Goal: Task Accomplishment & Management: Use online tool/utility

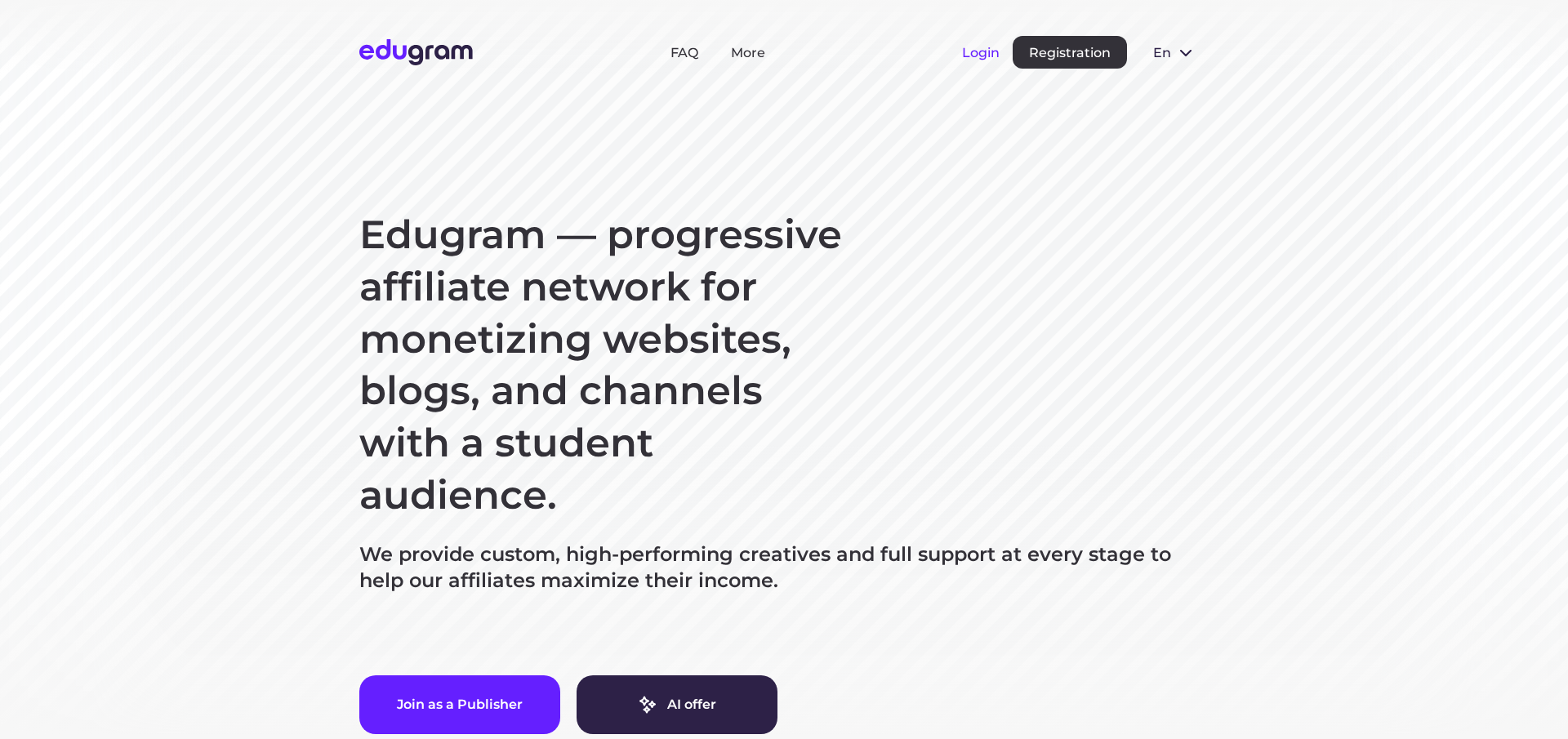
click at [984, 50] on button "Login" at bounding box center [981, 52] width 38 height 15
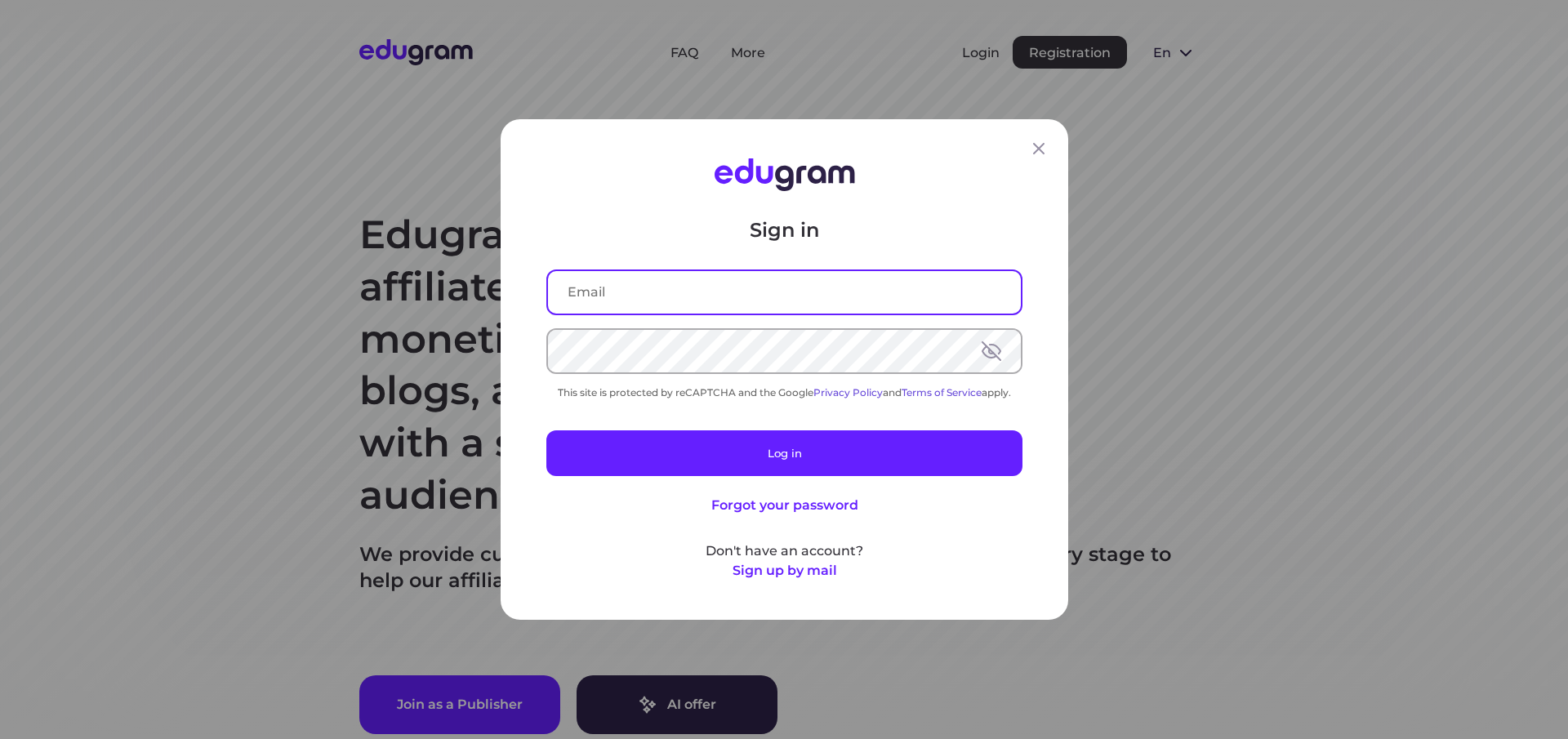
click at [626, 294] on input "text" at bounding box center [784, 292] width 473 height 42
click at [990, 349] on button at bounding box center [992, 352] width 20 height 20
click at [634, 285] on input "text" at bounding box center [784, 292] width 473 height 42
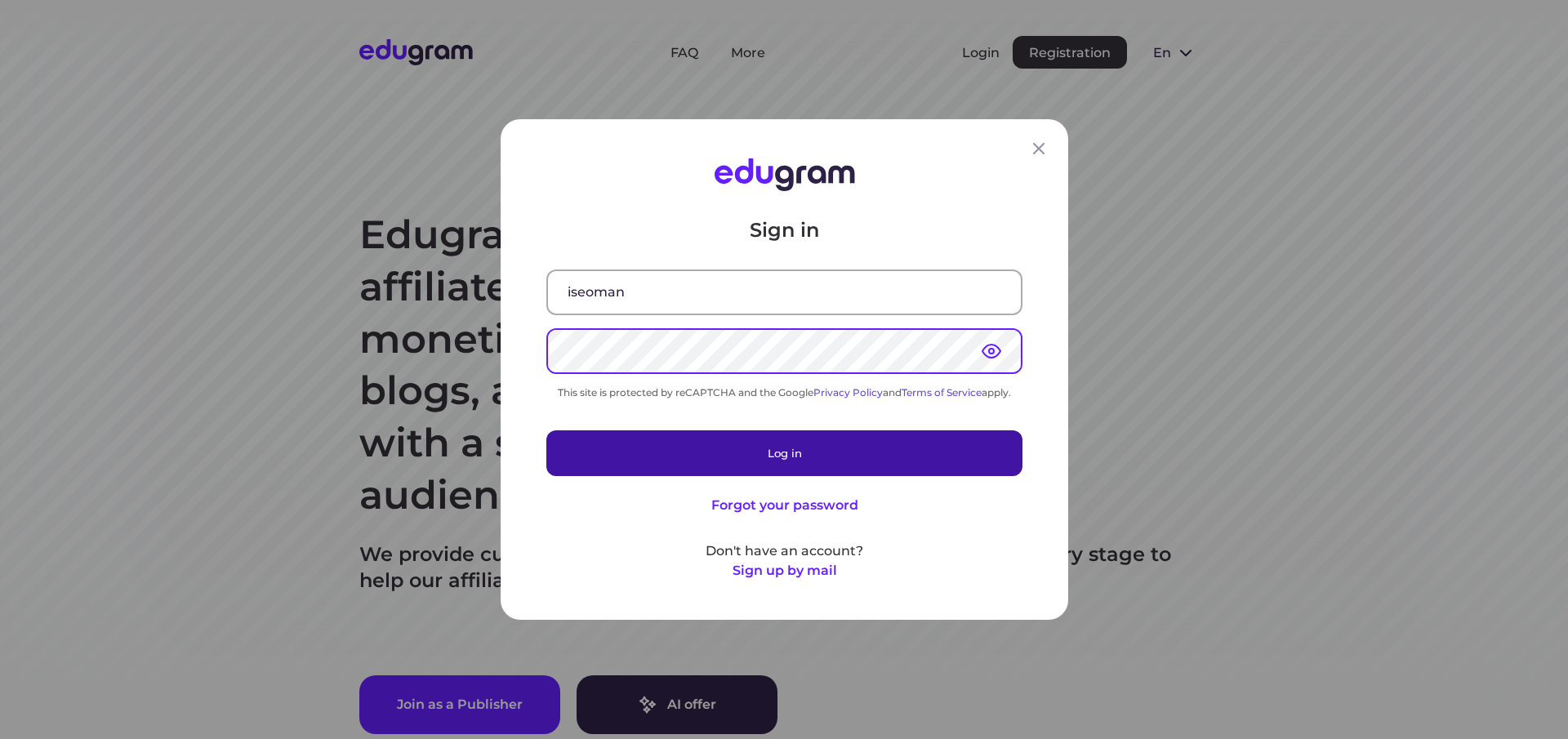
click at [781, 452] on button "Log in" at bounding box center [784, 453] width 476 height 46
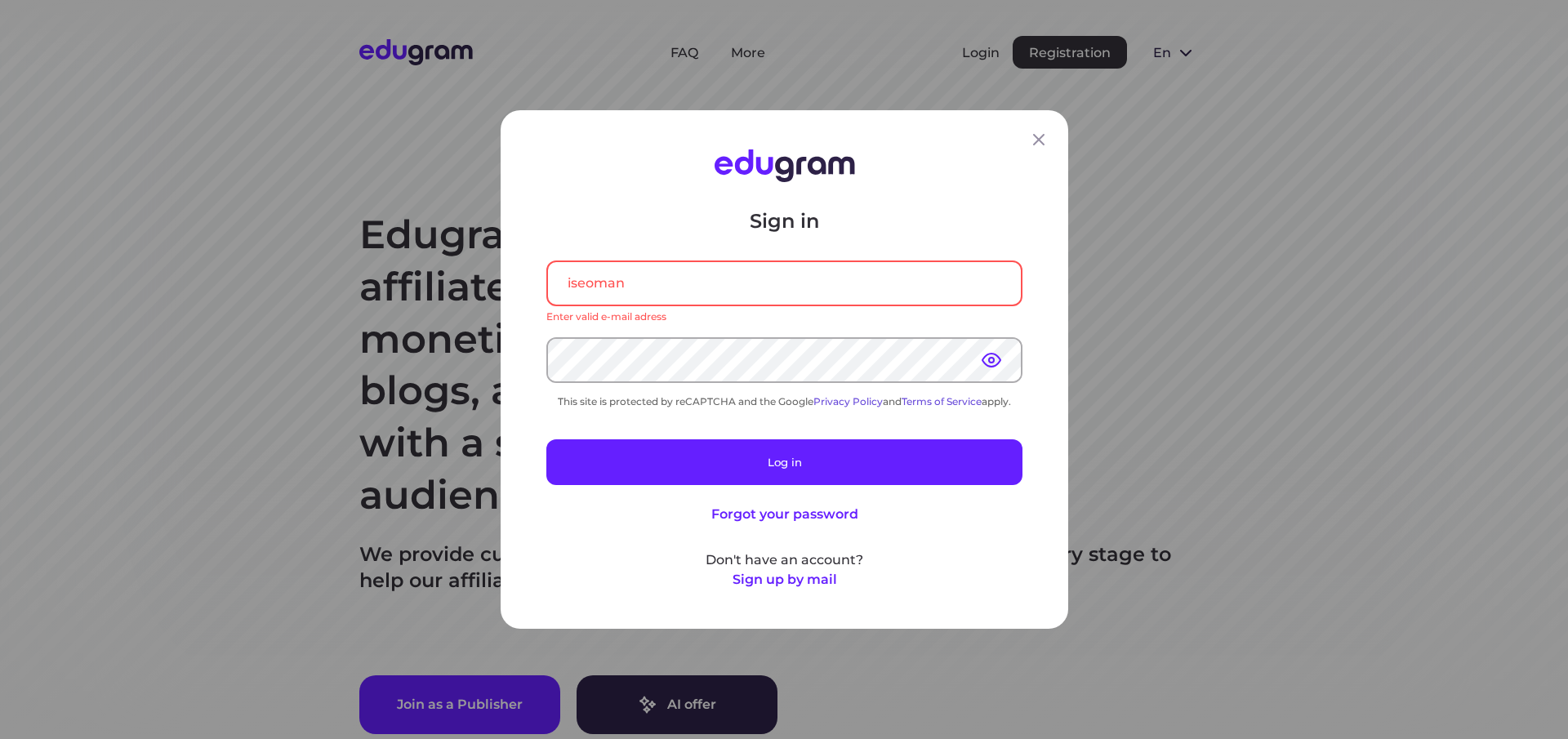
click at [652, 287] on input "iseoman" at bounding box center [784, 283] width 473 height 42
click at [759, 272] on input "[EMAIL_ADDRESS][DOMAIN_NAME]" at bounding box center [784, 283] width 473 height 42
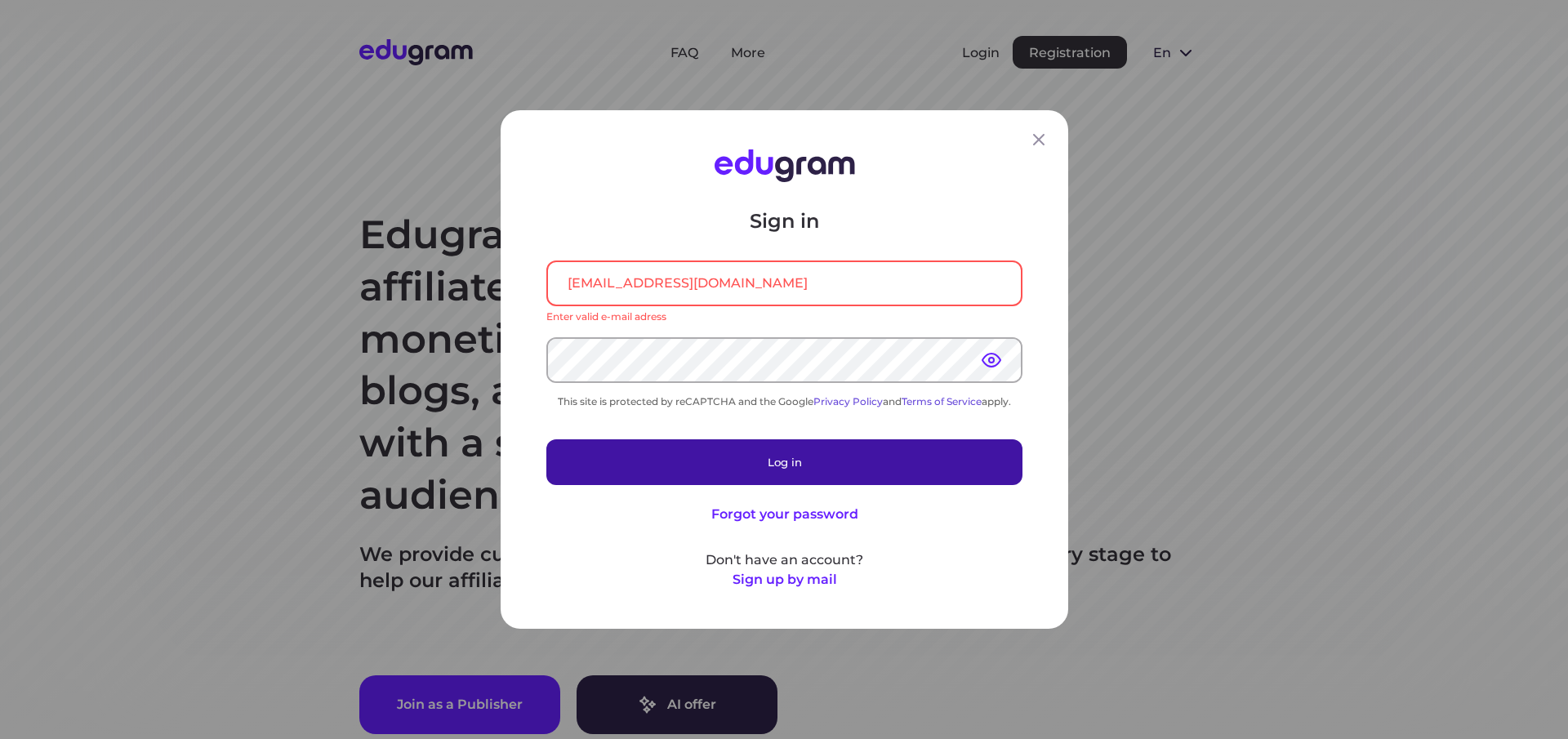
type input "[EMAIL_ADDRESS][DOMAIN_NAME]"
click at [776, 466] on button "Log in" at bounding box center [784, 462] width 476 height 46
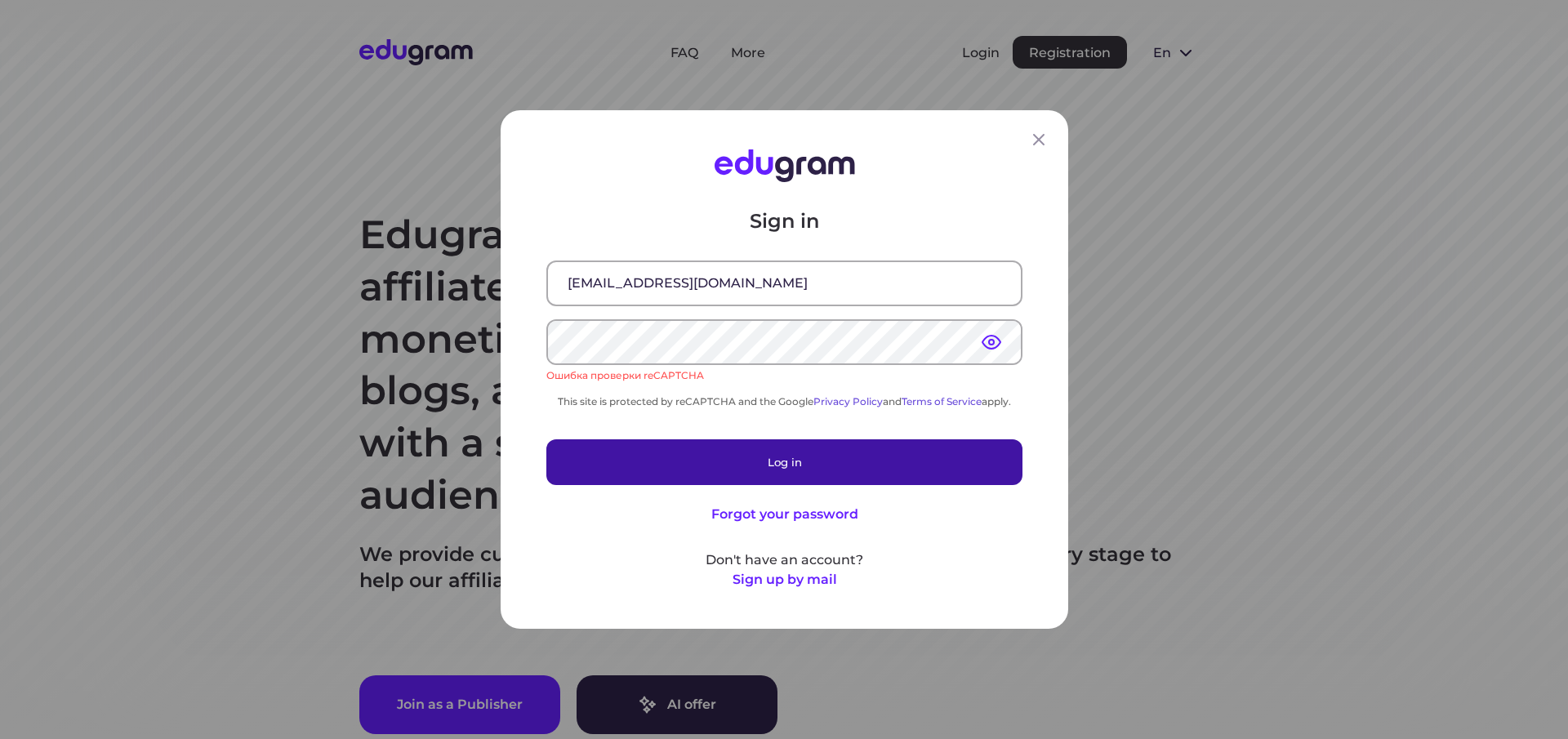
click at [778, 454] on button "Log in" at bounding box center [784, 462] width 476 height 46
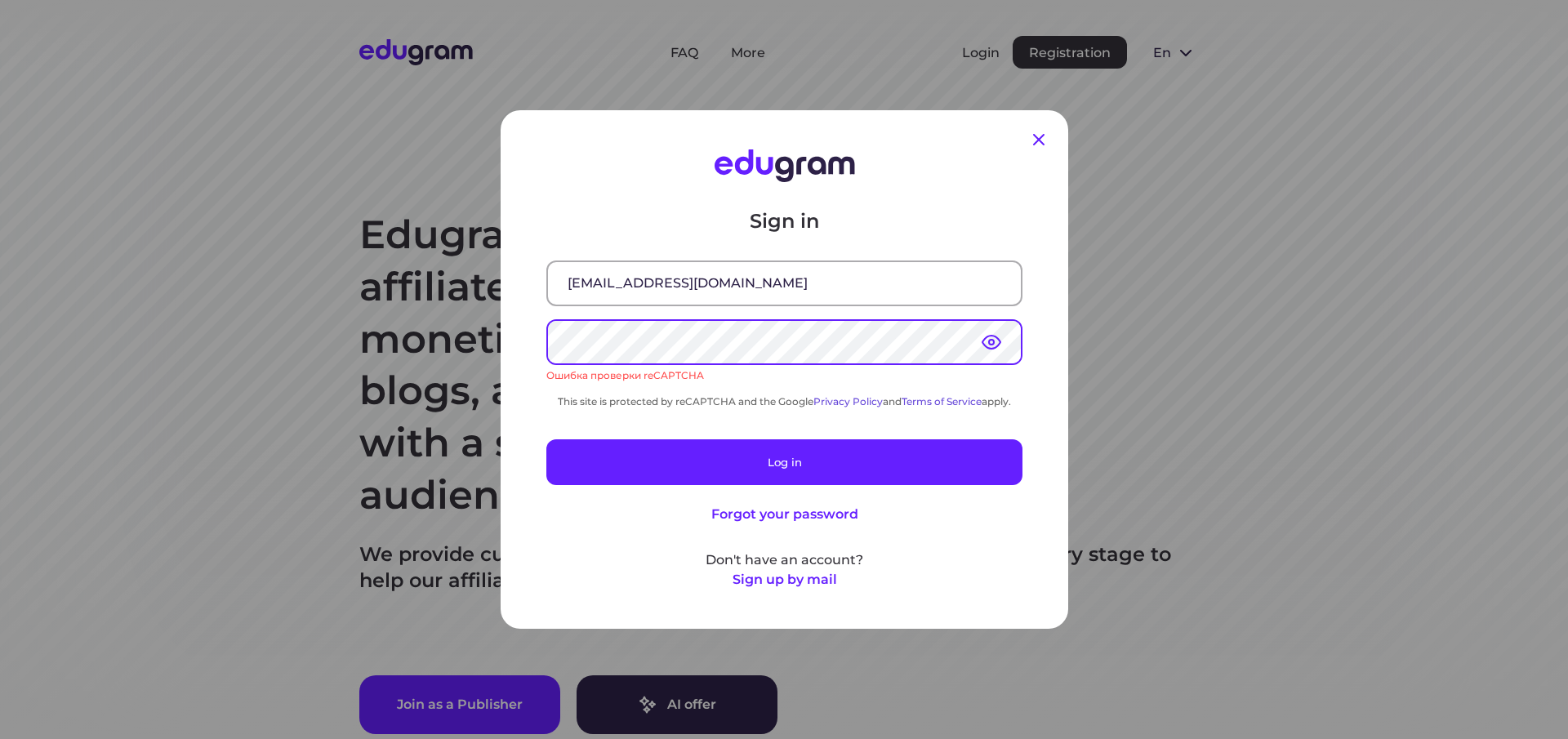
click at [1041, 140] on icon at bounding box center [1039, 140] width 20 height 20
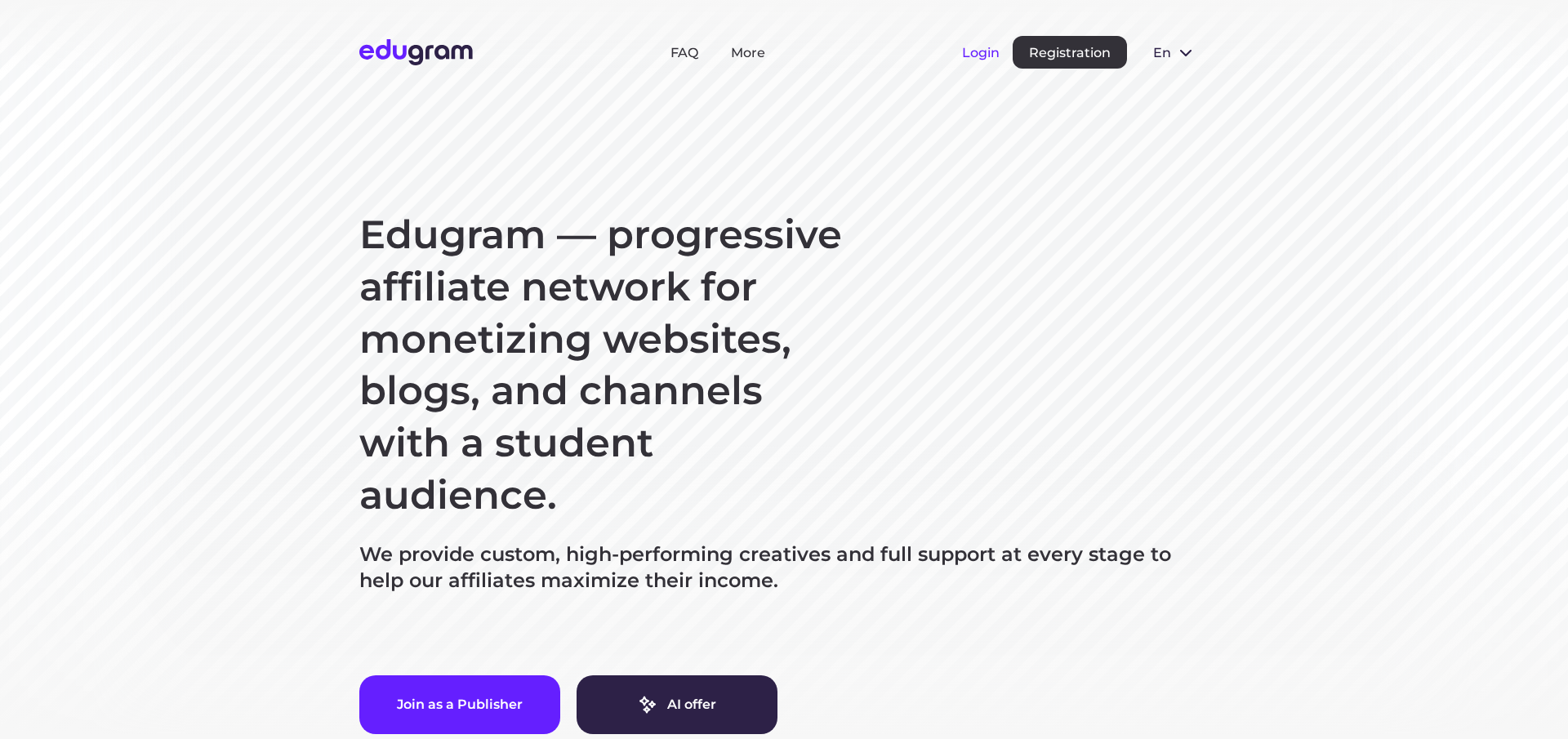
click at [982, 49] on button "Login" at bounding box center [981, 52] width 38 height 15
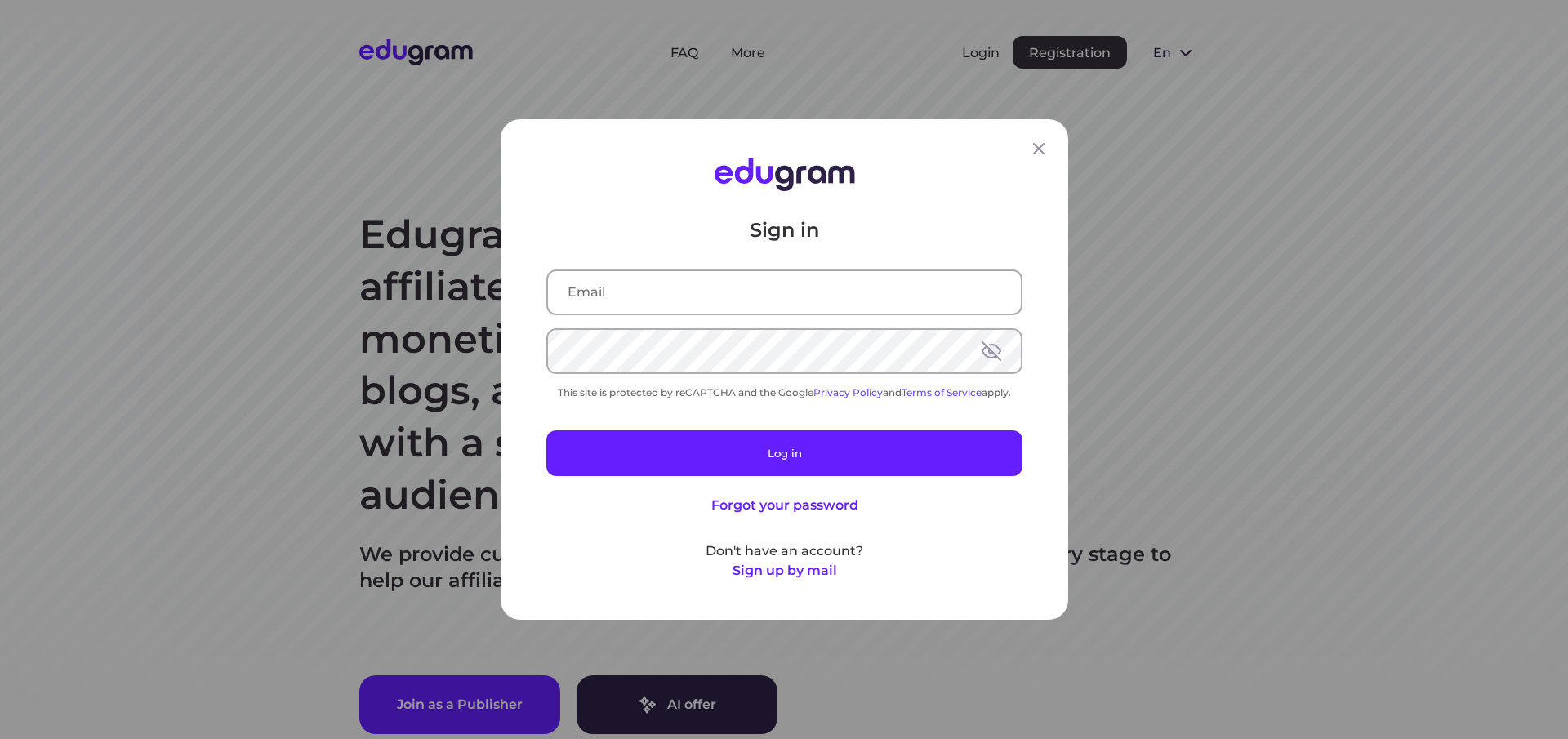
click at [650, 289] on input "text" at bounding box center [784, 292] width 473 height 42
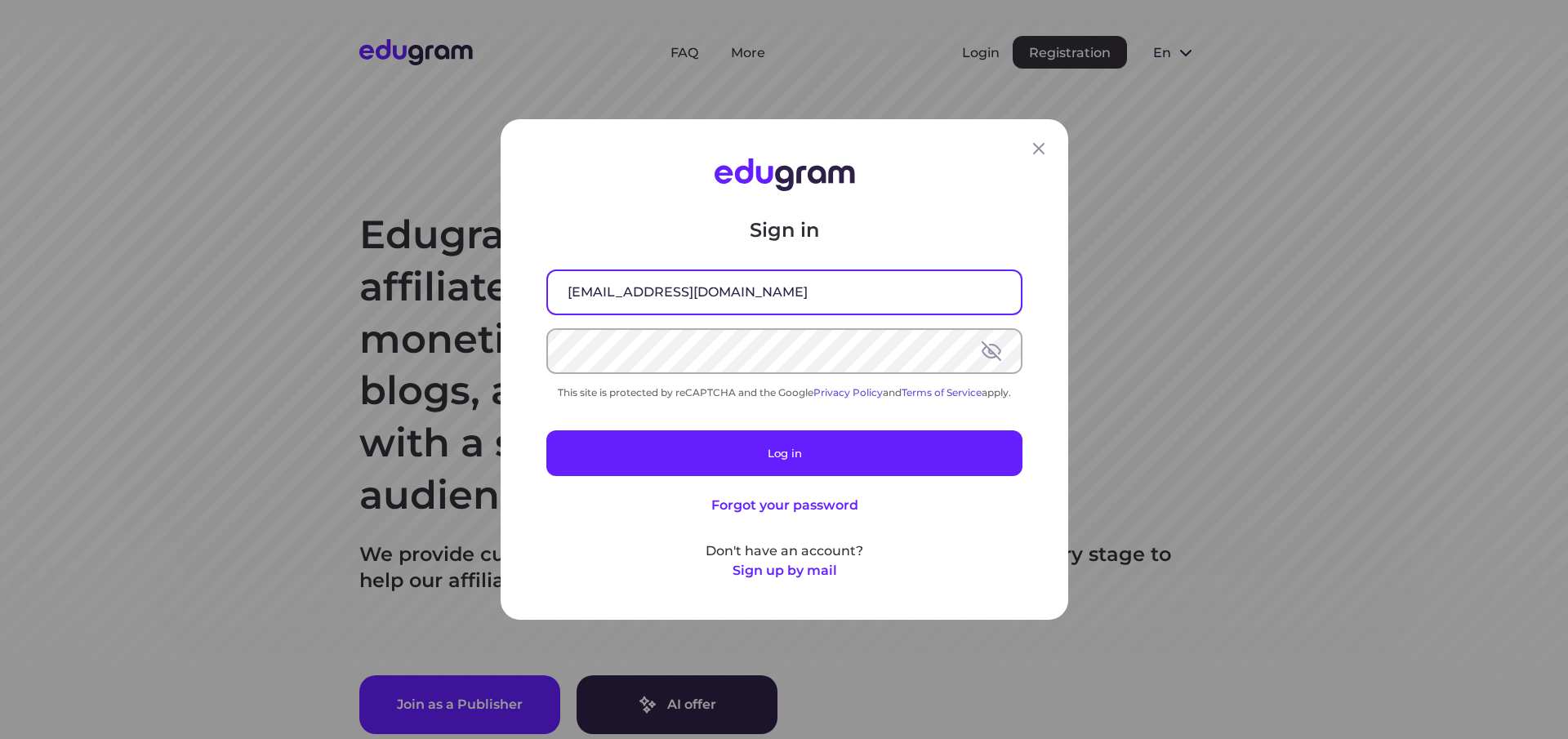
type input "[EMAIL_ADDRESS][DOMAIN_NAME]"
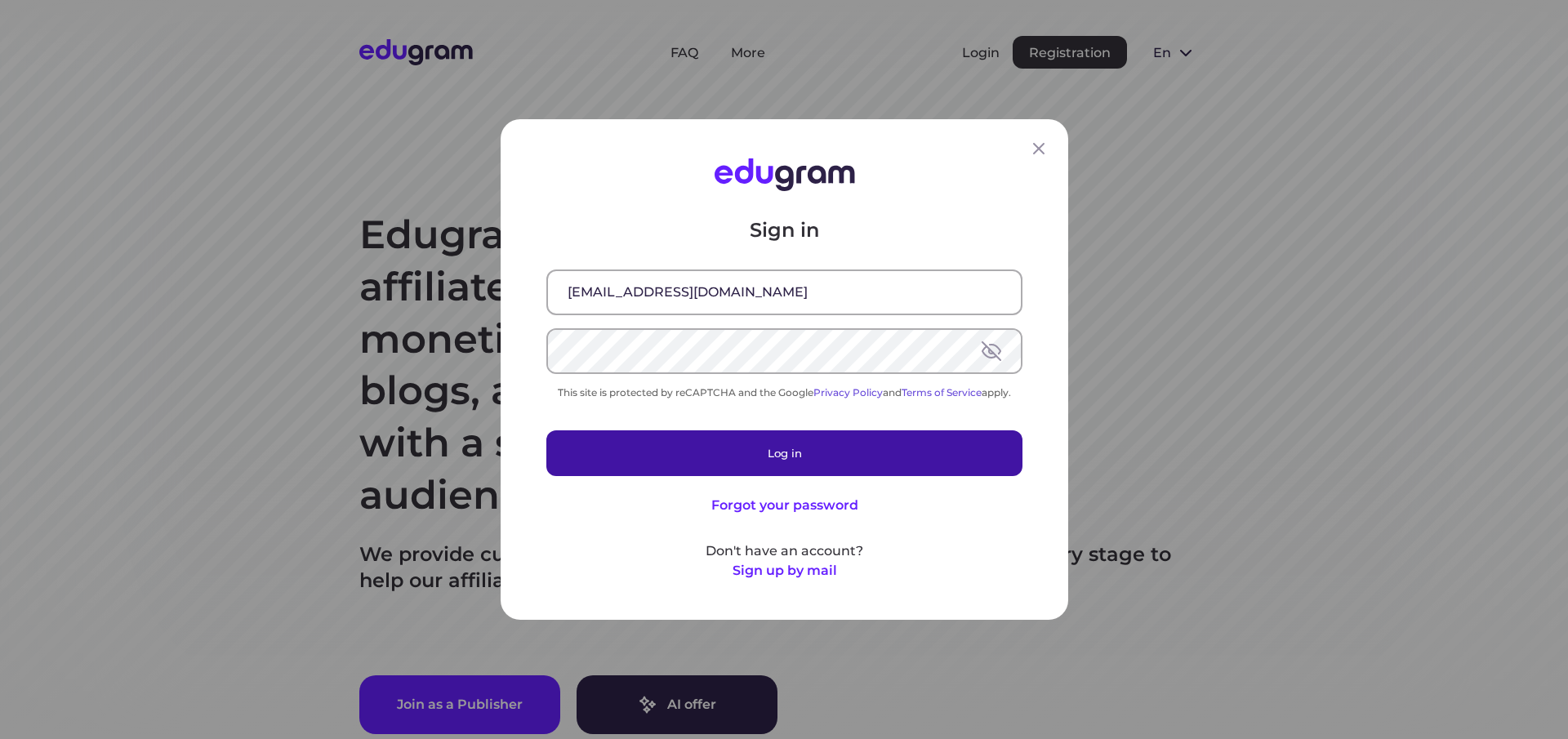
click at [792, 453] on button "Log in" at bounding box center [784, 453] width 476 height 46
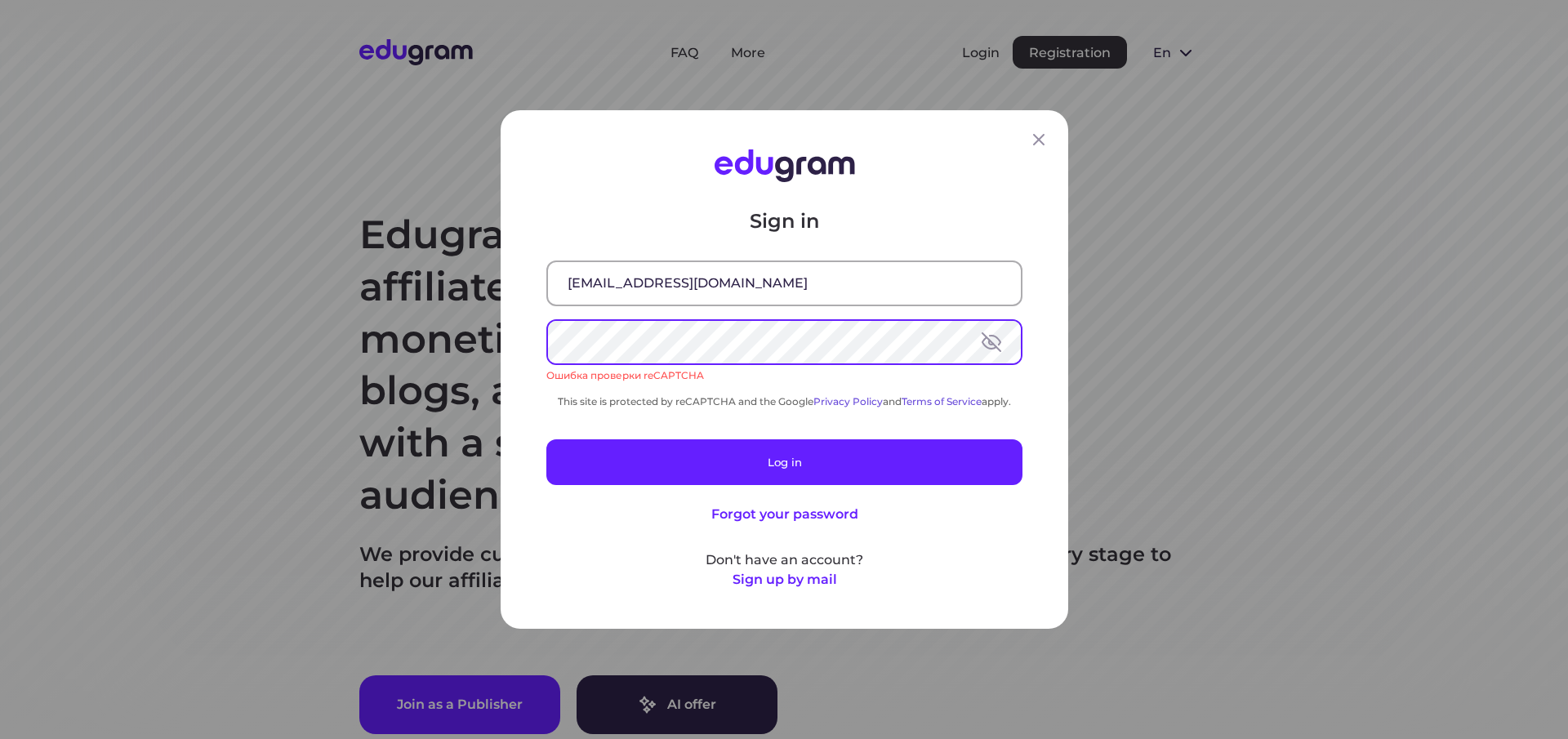
click at [994, 348] on button at bounding box center [992, 343] width 20 height 20
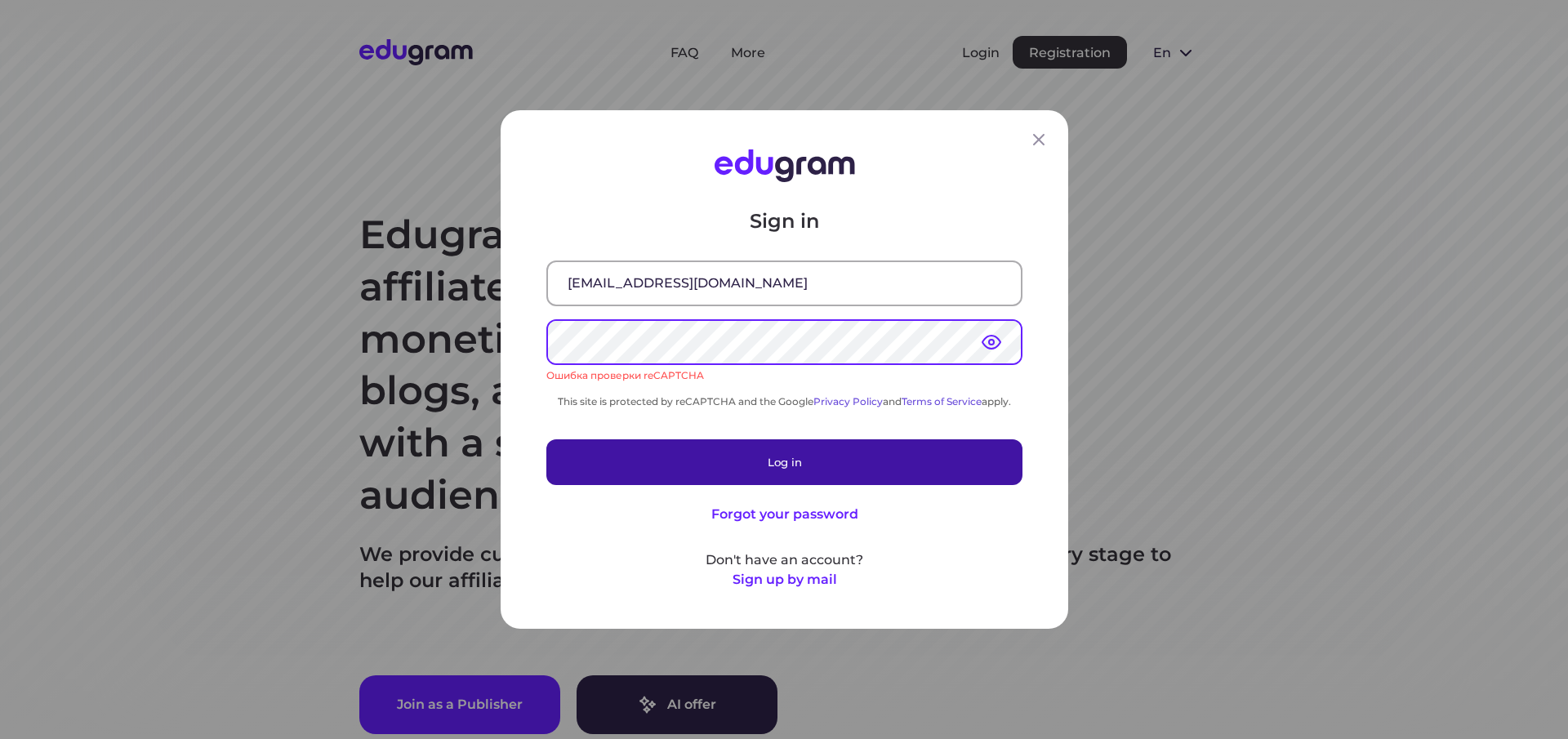
click at [758, 462] on button "Log in" at bounding box center [784, 462] width 476 height 46
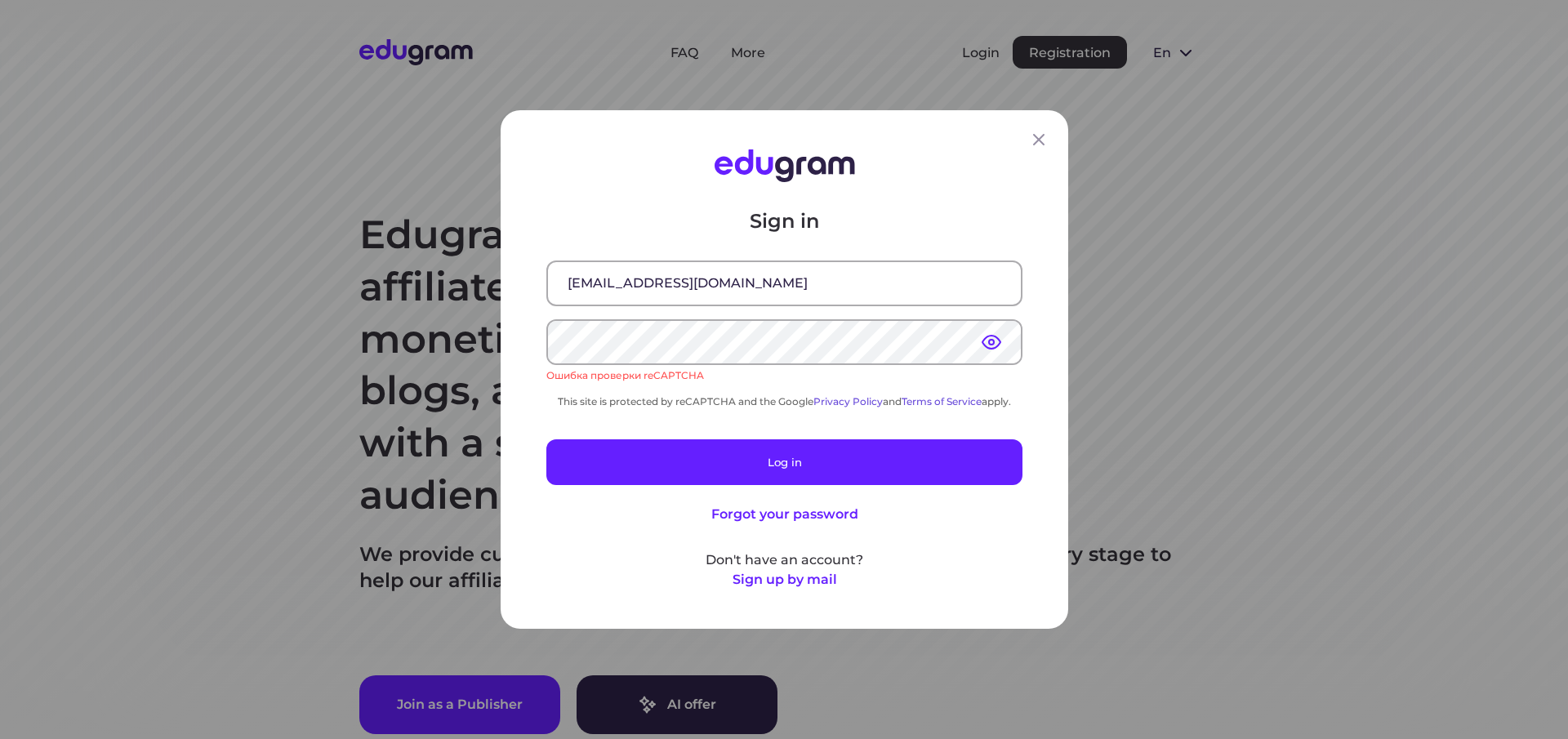
click at [164, 293] on div "Sign in iseoman@mail.ru Ошибка проверки reCAPTCHA This site is protected by reC…" at bounding box center [784, 370] width 1568 height 739
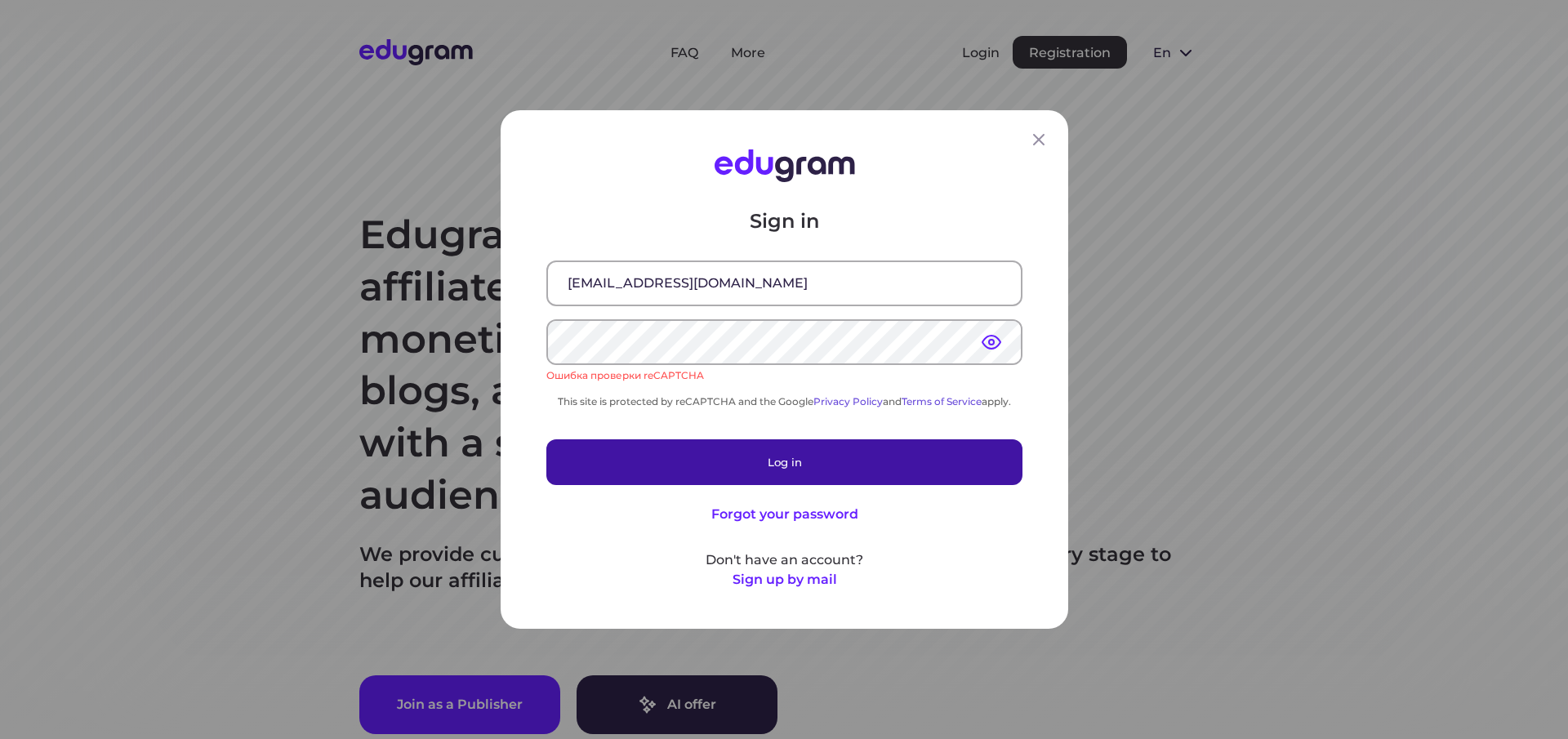
click at [782, 459] on button "Log in" at bounding box center [784, 462] width 476 height 46
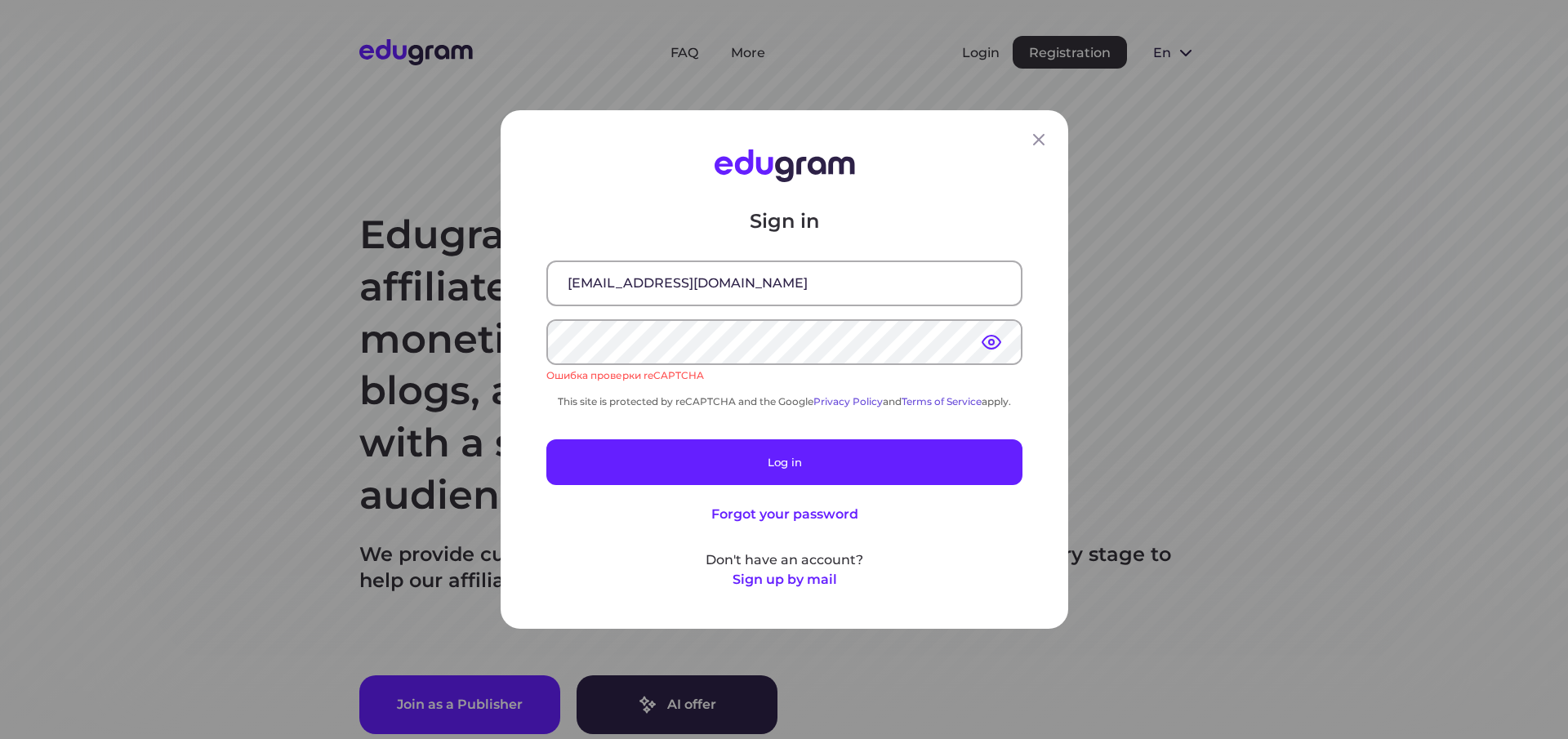
click at [719, 285] on input "[EMAIL_ADDRESS][DOMAIN_NAME]" at bounding box center [784, 283] width 473 height 42
click at [733, 286] on input "[EMAIL_ADDRESS][DOMAIN_NAME]" at bounding box center [784, 283] width 473 height 42
click at [1038, 135] on icon at bounding box center [1039, 140] width 20 height 20
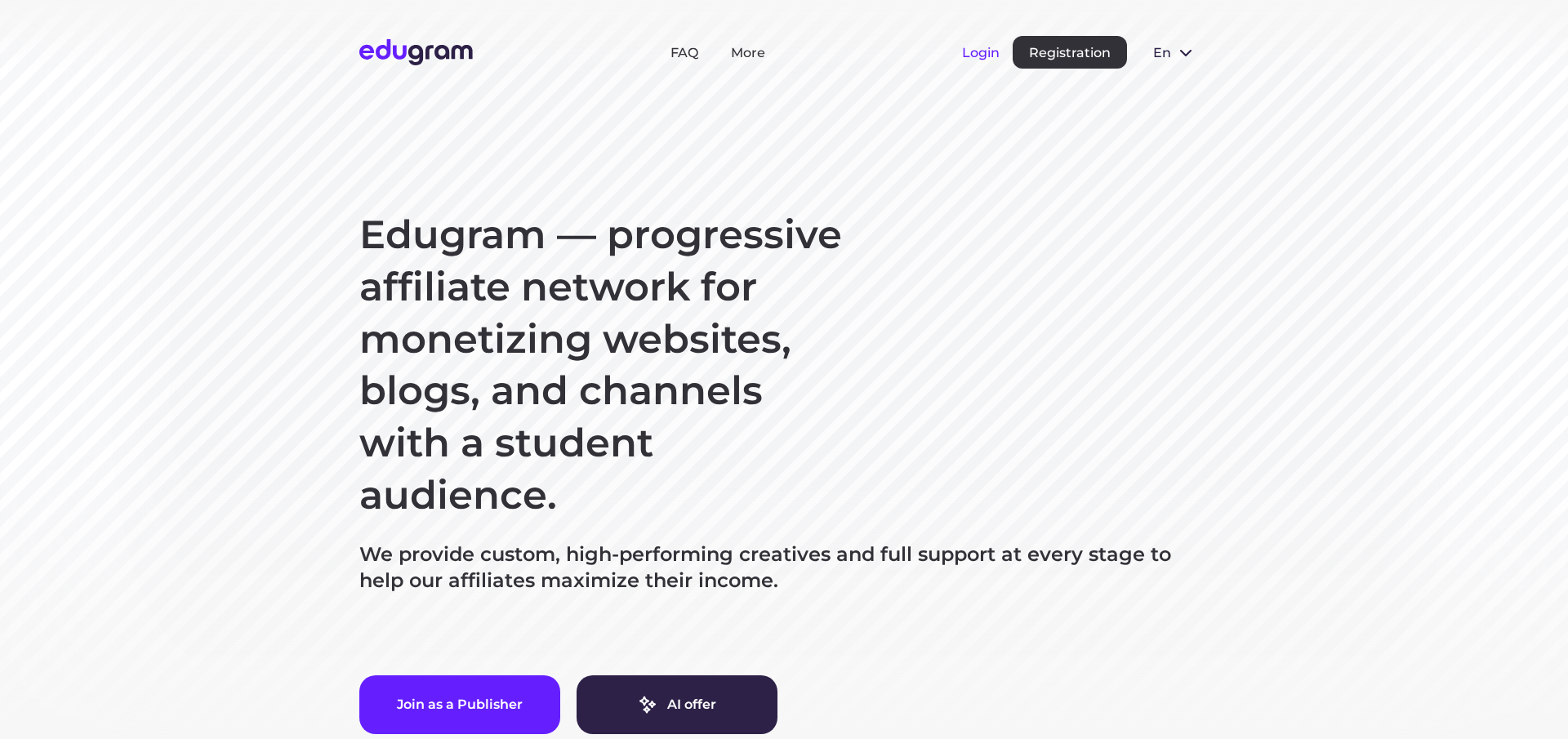
click at [984, 51] on button "Login" at bounding box center [981, 52] width 38 height 15
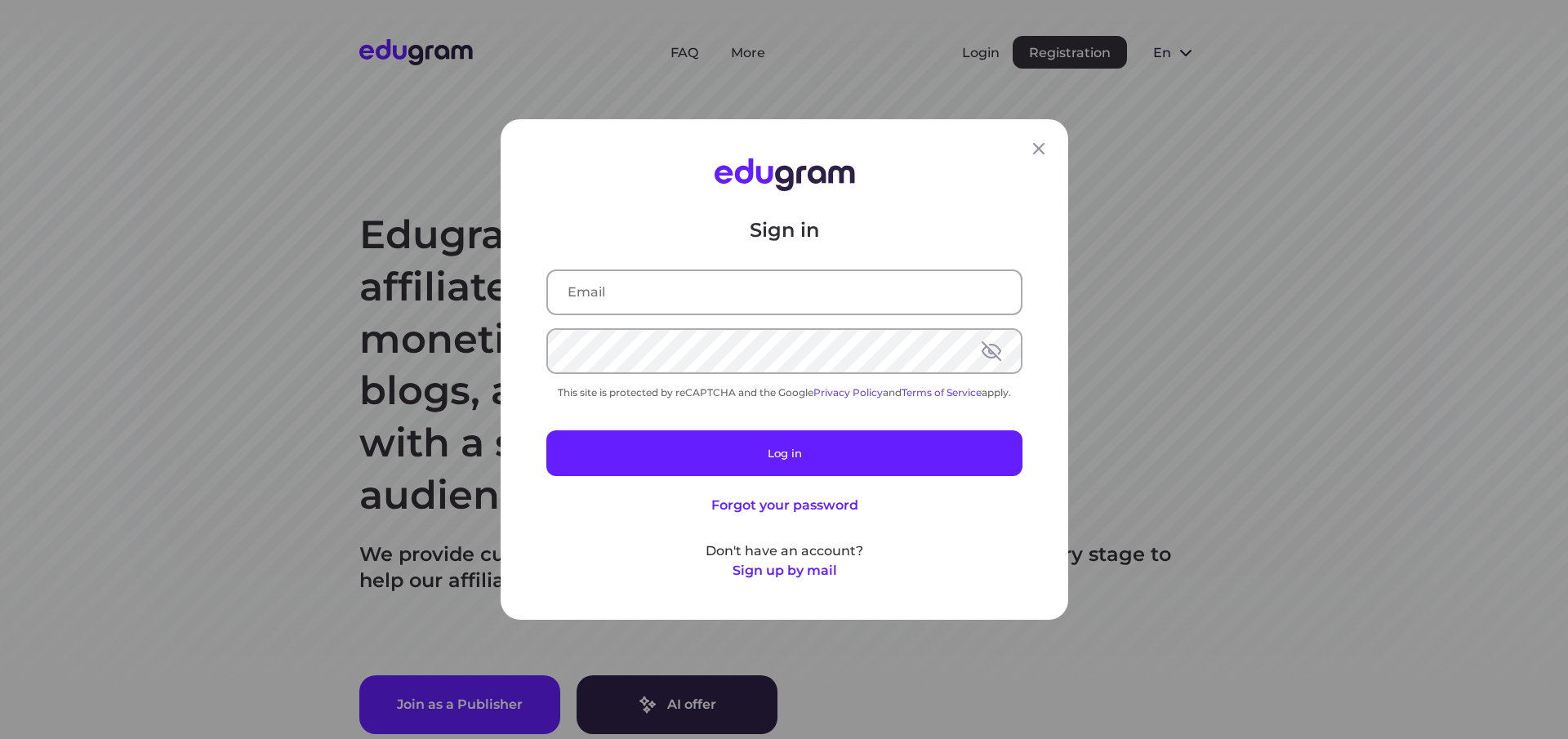
click at [670, 289] on input "text" at bounding box center [784, 292] width 473 height 42
click at [671, 288] on input "text" at bounding box center [784, 292] width 473 height 42
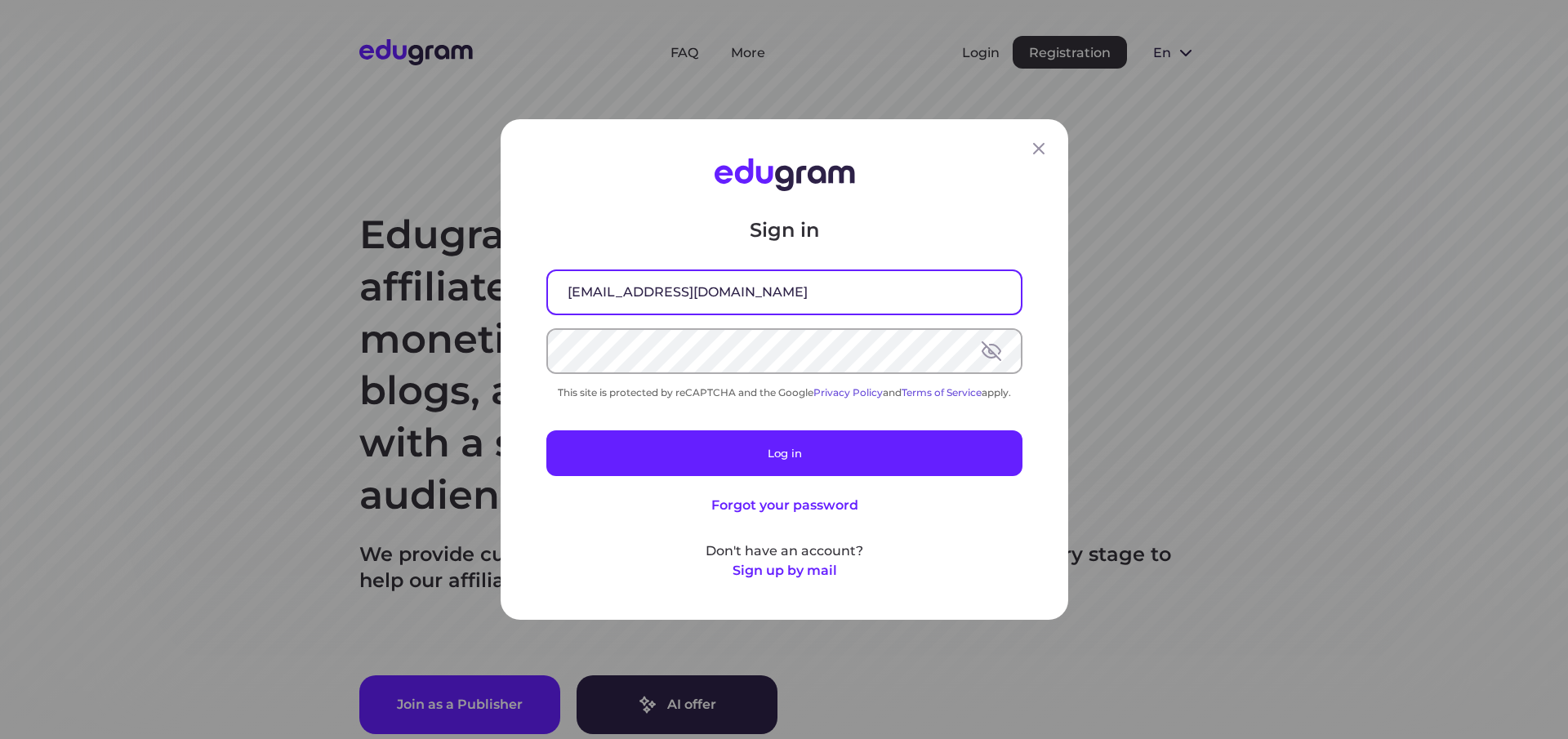
type input "[EMAIL_ADDRESS][DOMAIN_NAME]"
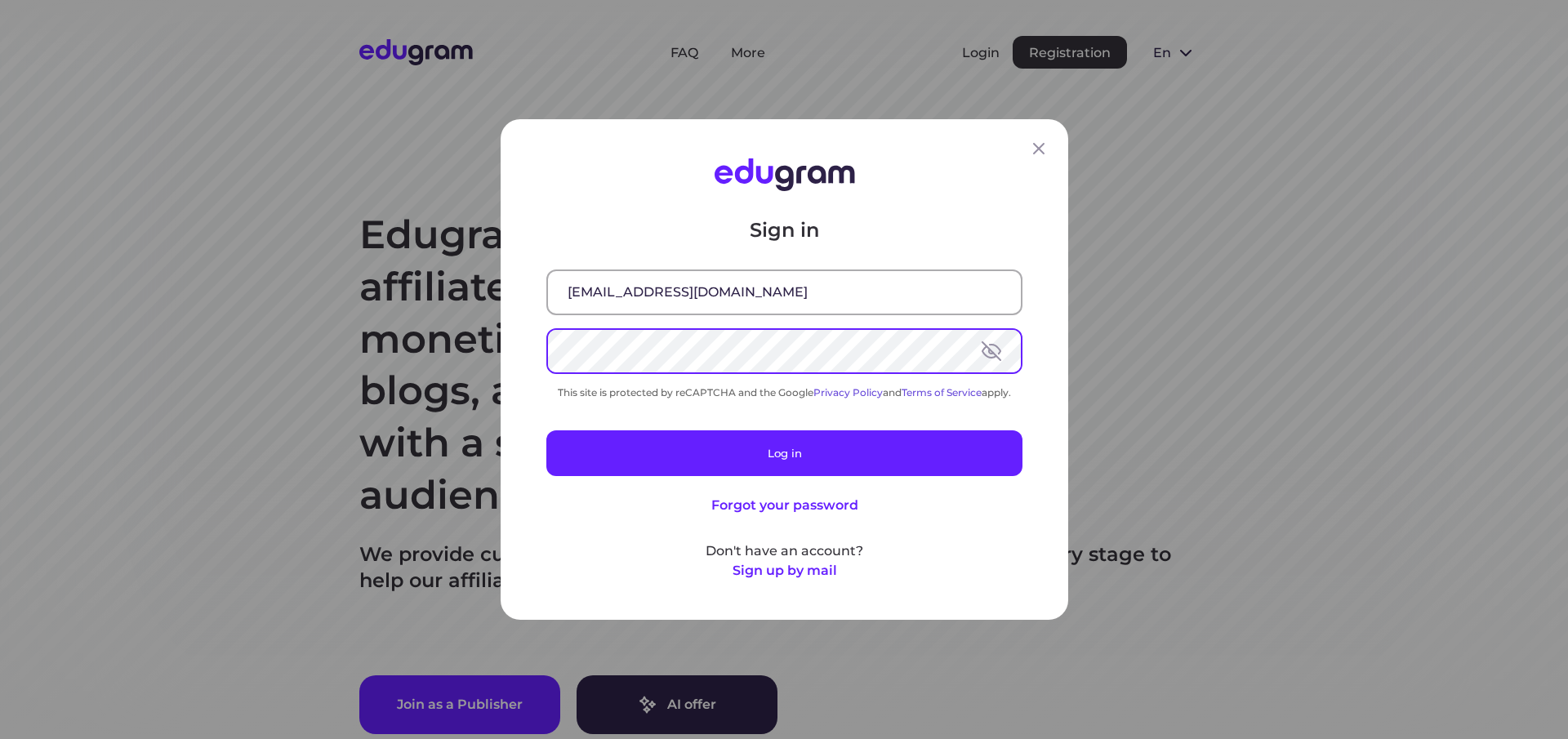
click at [996, 354] on button at bounding box center [992, 352] width 20 height 20
drag, startPoint x: 883, startPoint y: 381, endPoint x: 875, endPoint y: 385, distance: 8.9
click at [875, 385] on div "Sign in iseoman@mail.ru This site is protected by reCAPTCHA and the Google Priv…" at bounding box center [784, 399] width 476 height 363
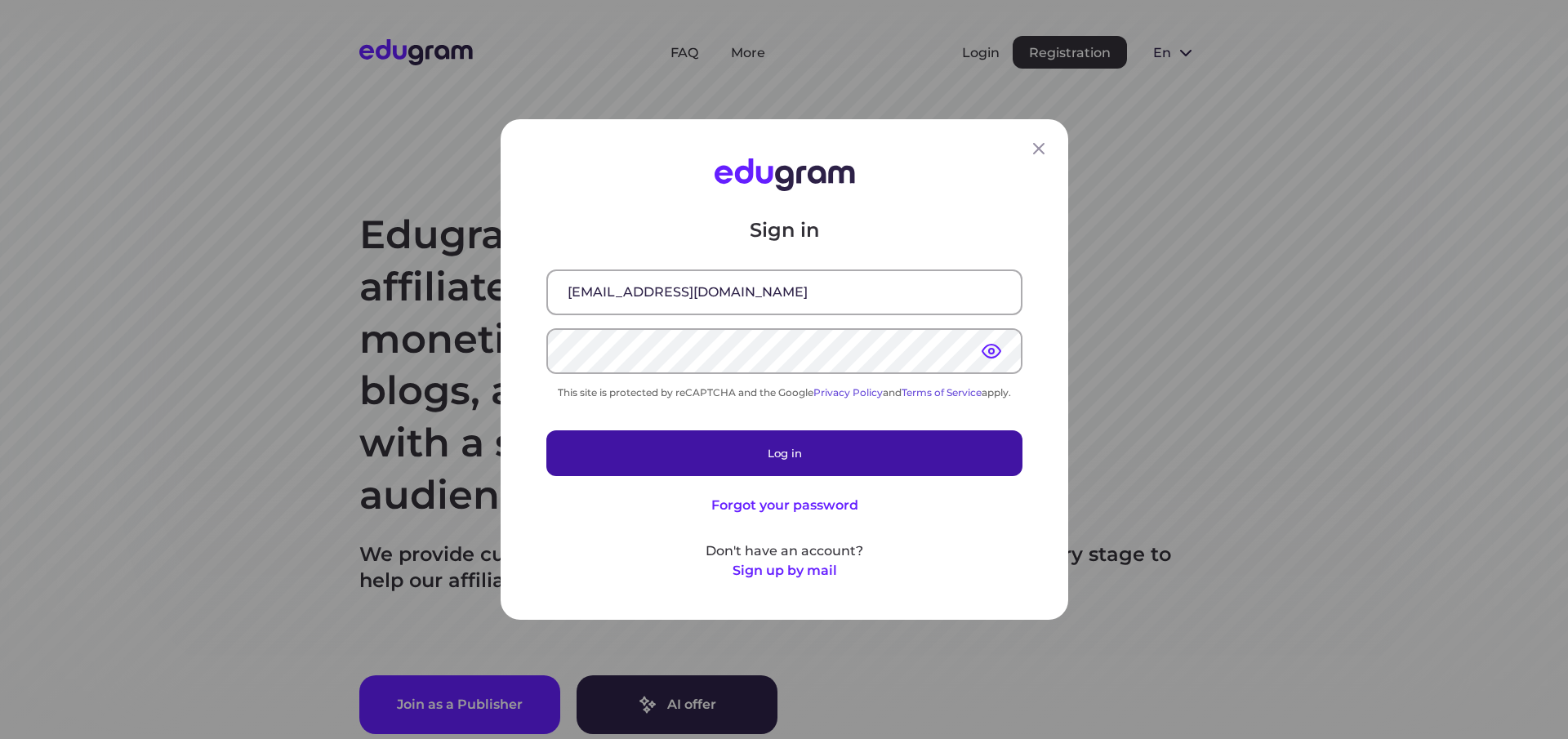
click at [774, 453] on button "Log in" at bounding box center [784, 453] width 476 height 46
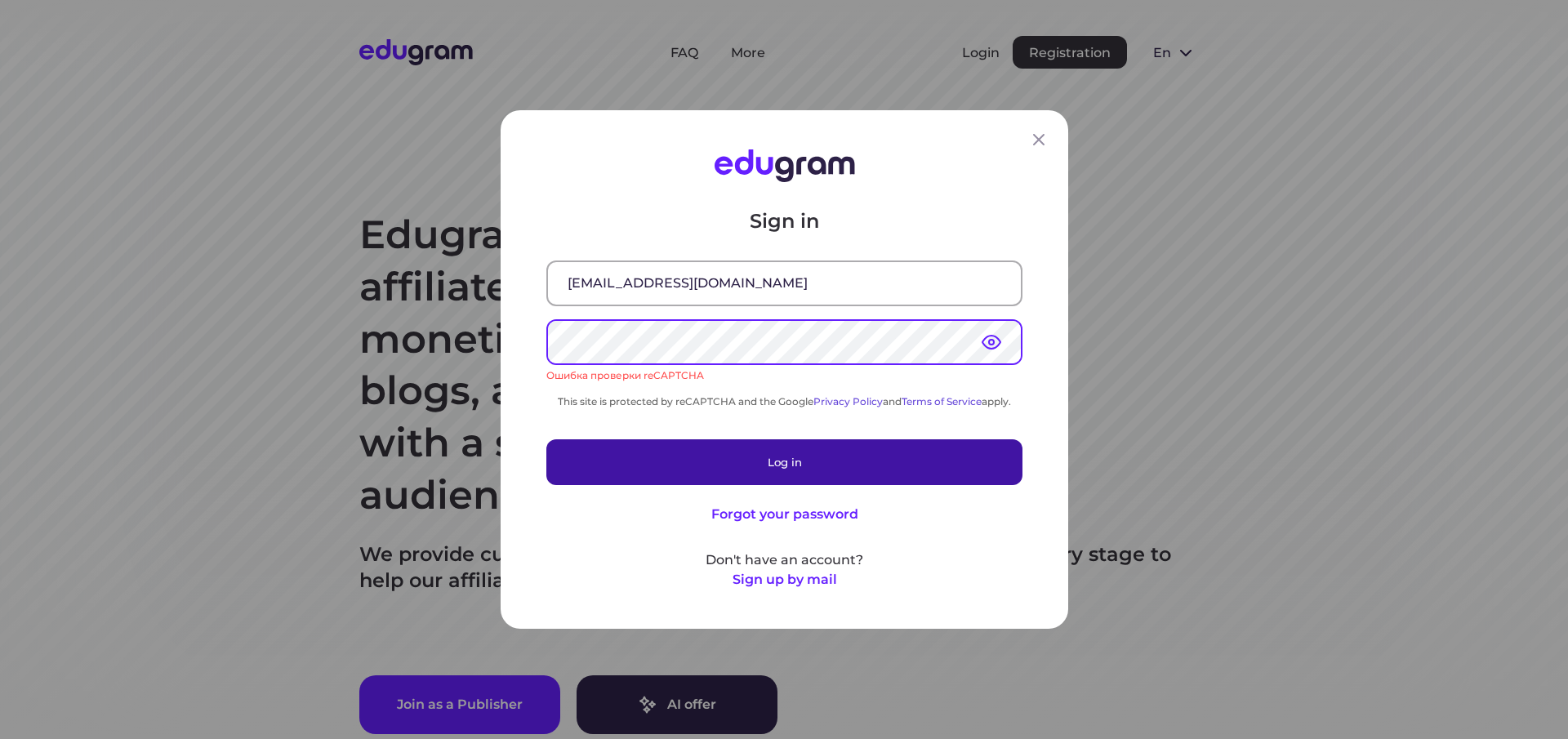
click at [776, 461] on button "Log in" at bounding box center [784, 462] width 476 height 46
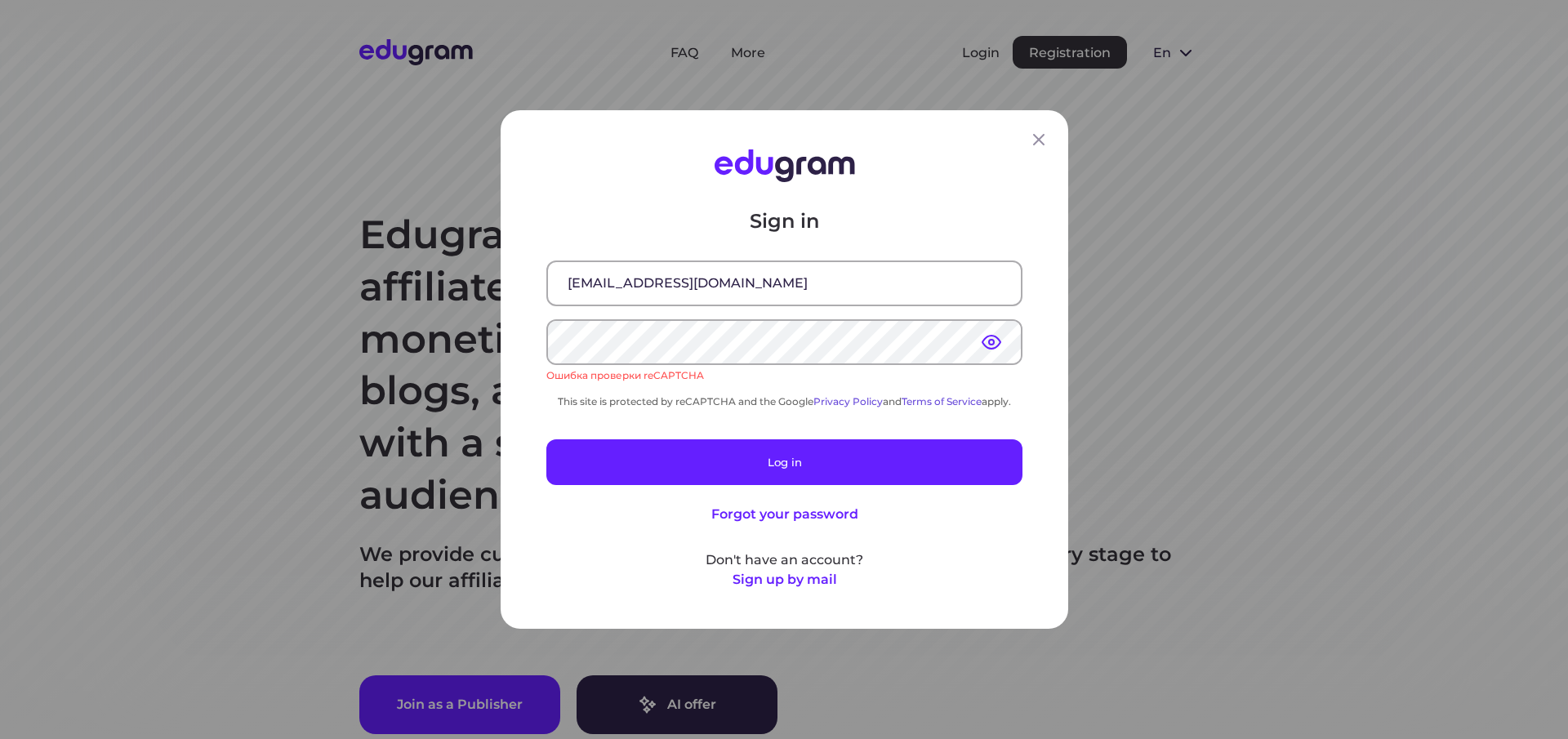
drag, startPoint x: 631, startPoint y: 378, endPoint x: 685, endPoint y: 380, distance: 54.0
click at [631, 378] on div "Ошибка проверки reCAPTCHA" at bounding box center [784, 376] width 476 height 14
click at [718, 385] on div "Sign in iseoman@mail.ru Ошибка проверки reCAPTCHA This site is protected by reC…" at bounding box center [784, 399] width 476 height 381
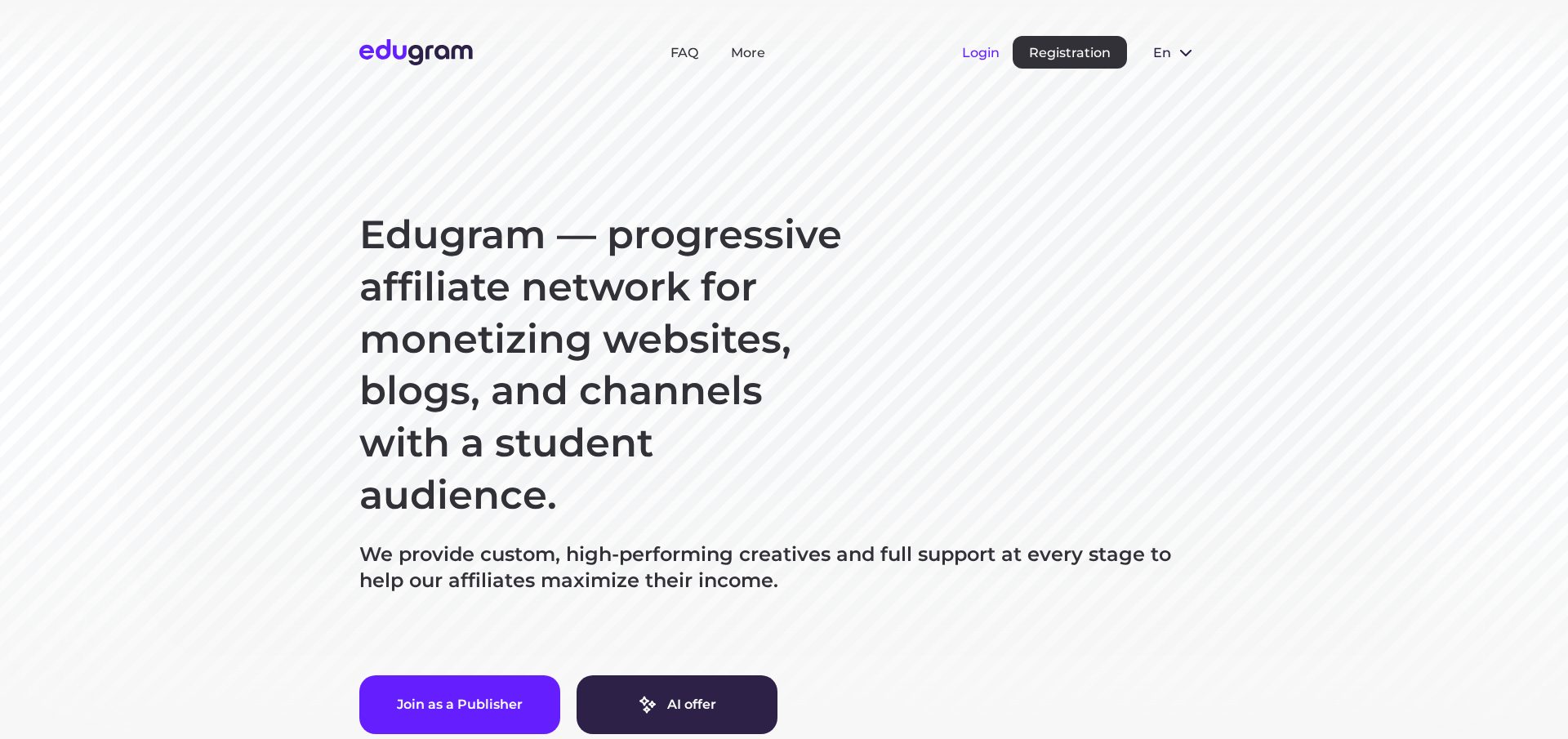
click at [975, 52] on button "Login" at bounding box center [981, 52] width 38 height 15
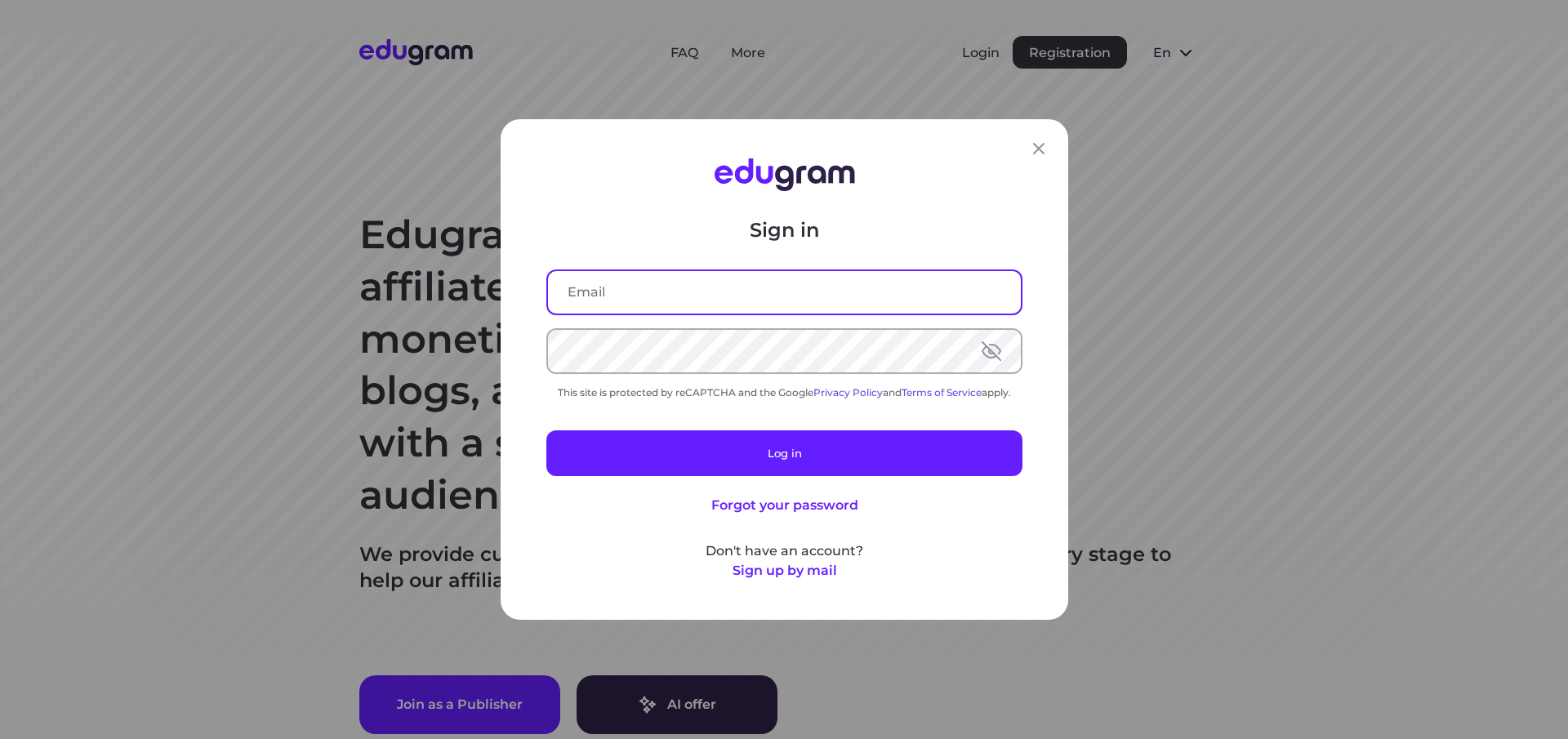
click at [602, 295] on input "text" at bounding box center [784, 292] width 473 height 42
type input "[EMAIL_ADDRESS][DOMAIN_NAME]"
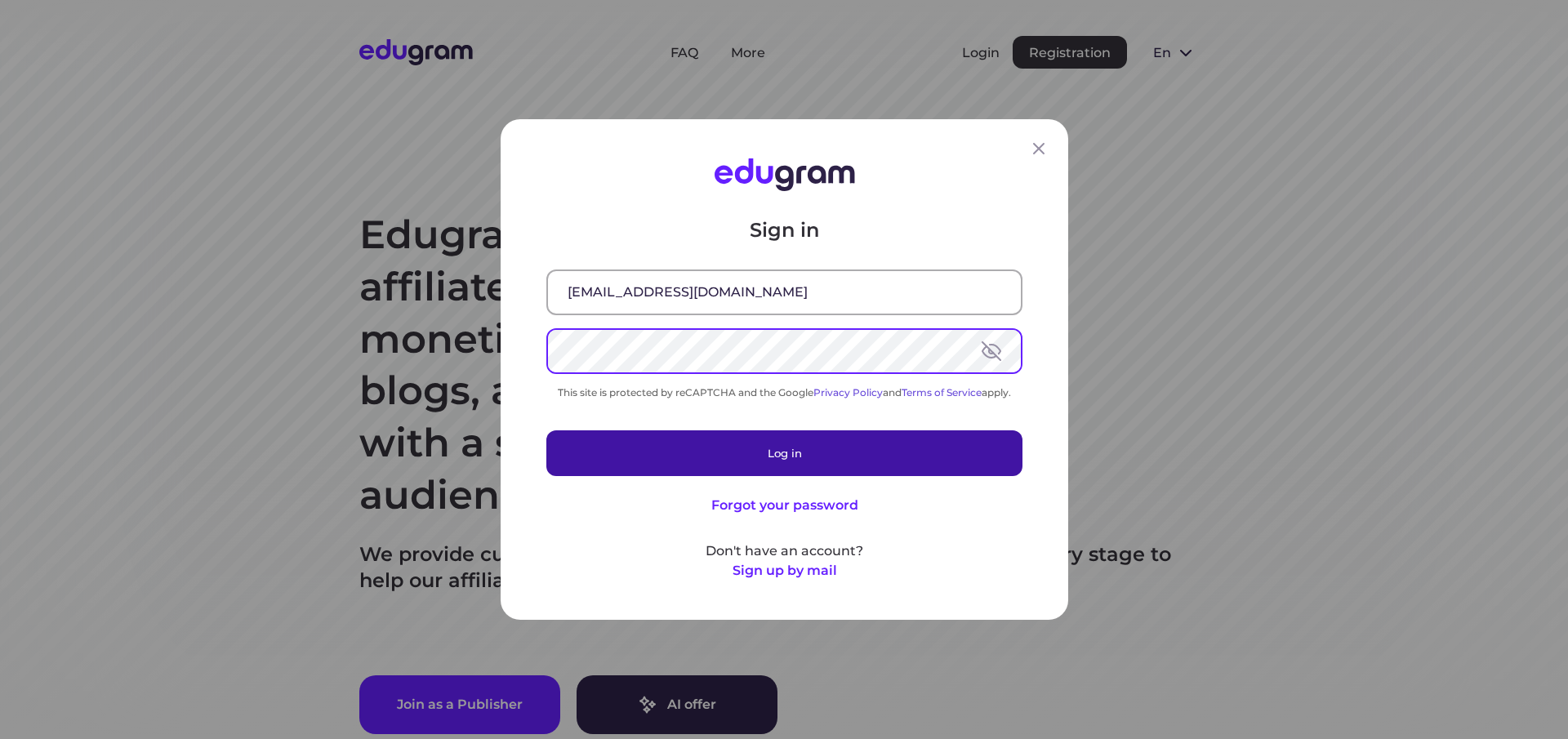
click at [767, 449] on button "Log in" at bounding box center [784, 453] width 476 height 46
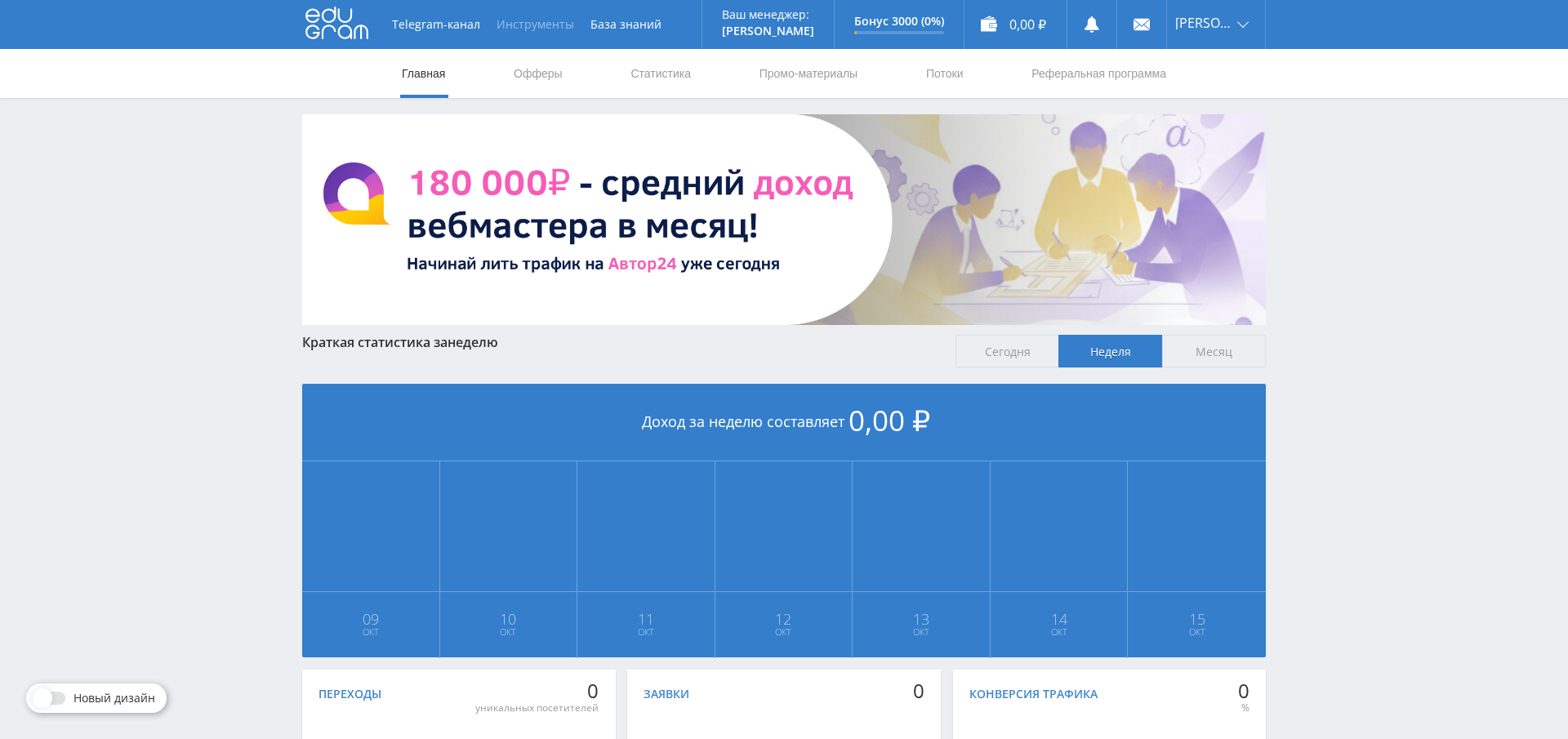
click at [538, 21] on button "Инструменты" at bounding box center [535, 24] width 94 height 49
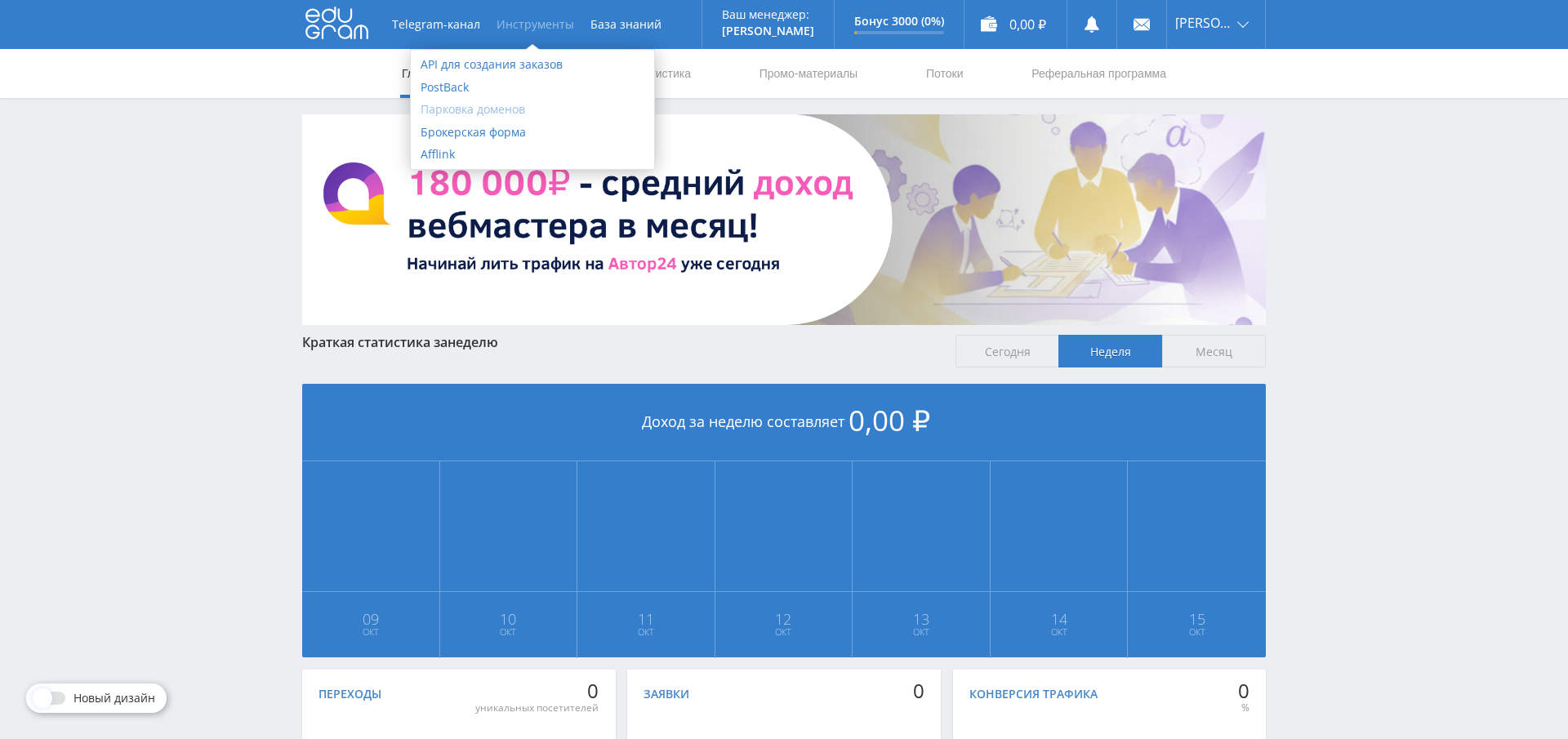
click at [479, 108] on link "Парковка доменов" at bounding box center [532, 110] width 243 height 23
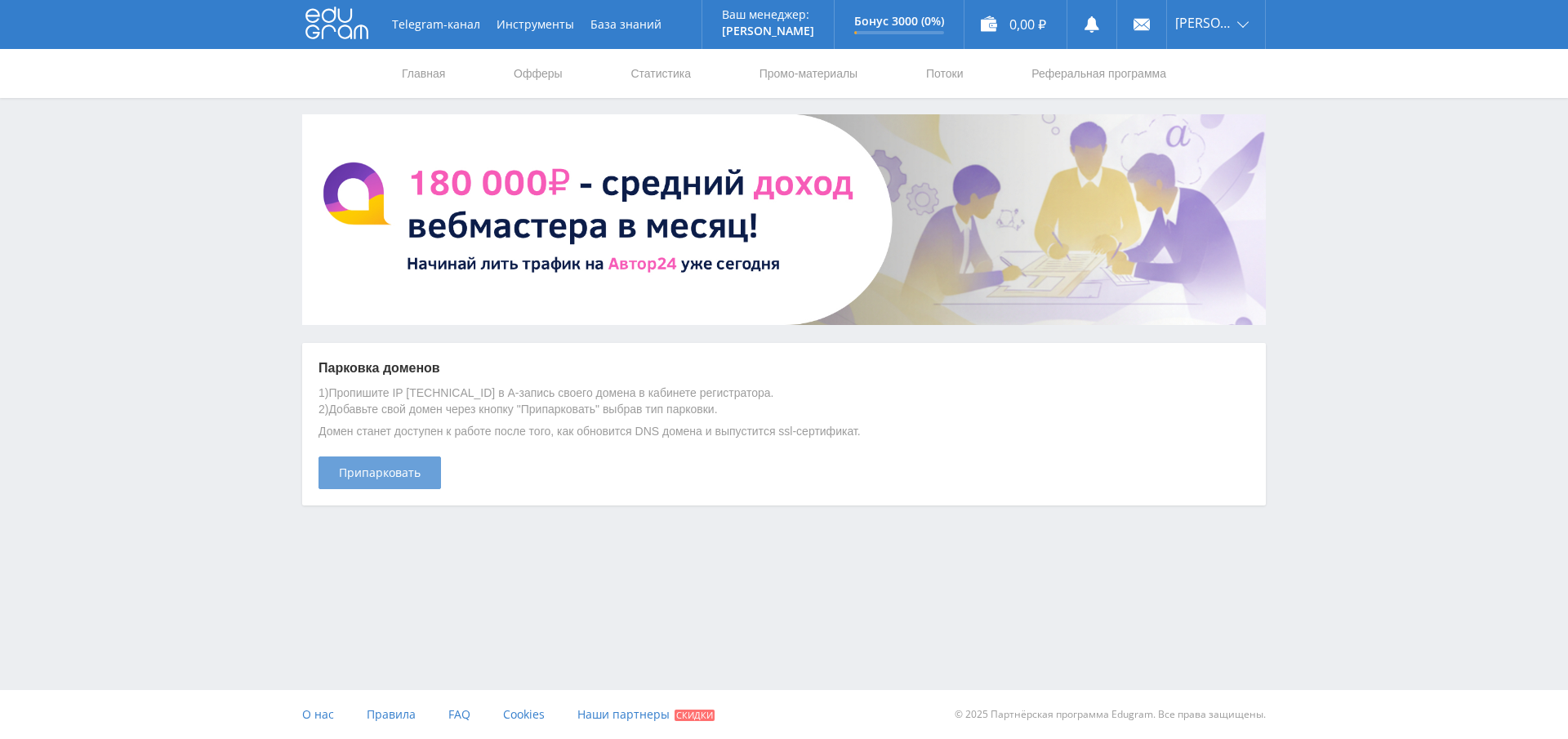
click at [370, 478] on span "Припарковать" at bounding box center [379, 472] width 81 height 13
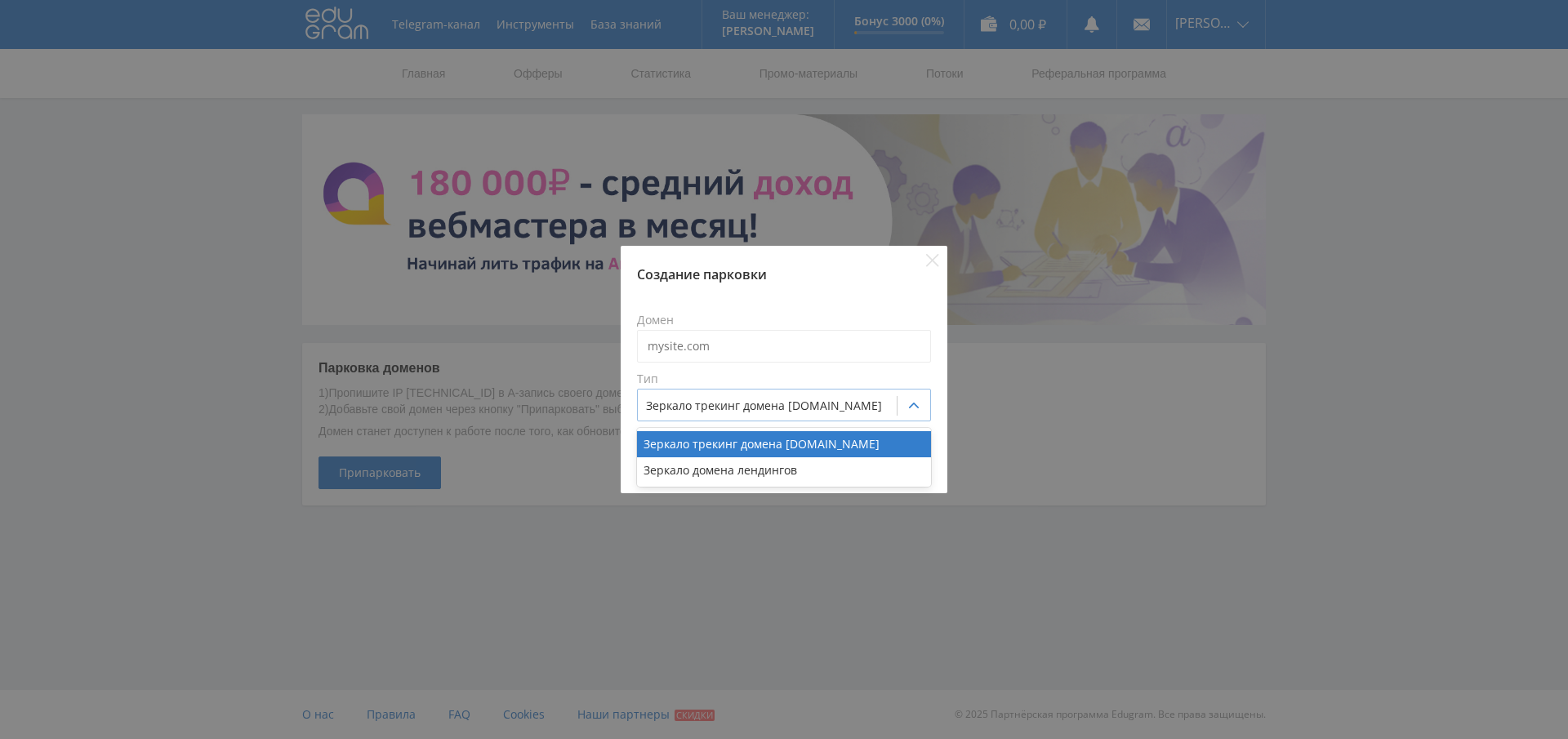
click at [726, 405] on div at bounding box center [767, 406] width 242 height 16
click at [771, 470] on div "Зеркало домена лендингов" at bounding box center [784, 470] width 294 height 26
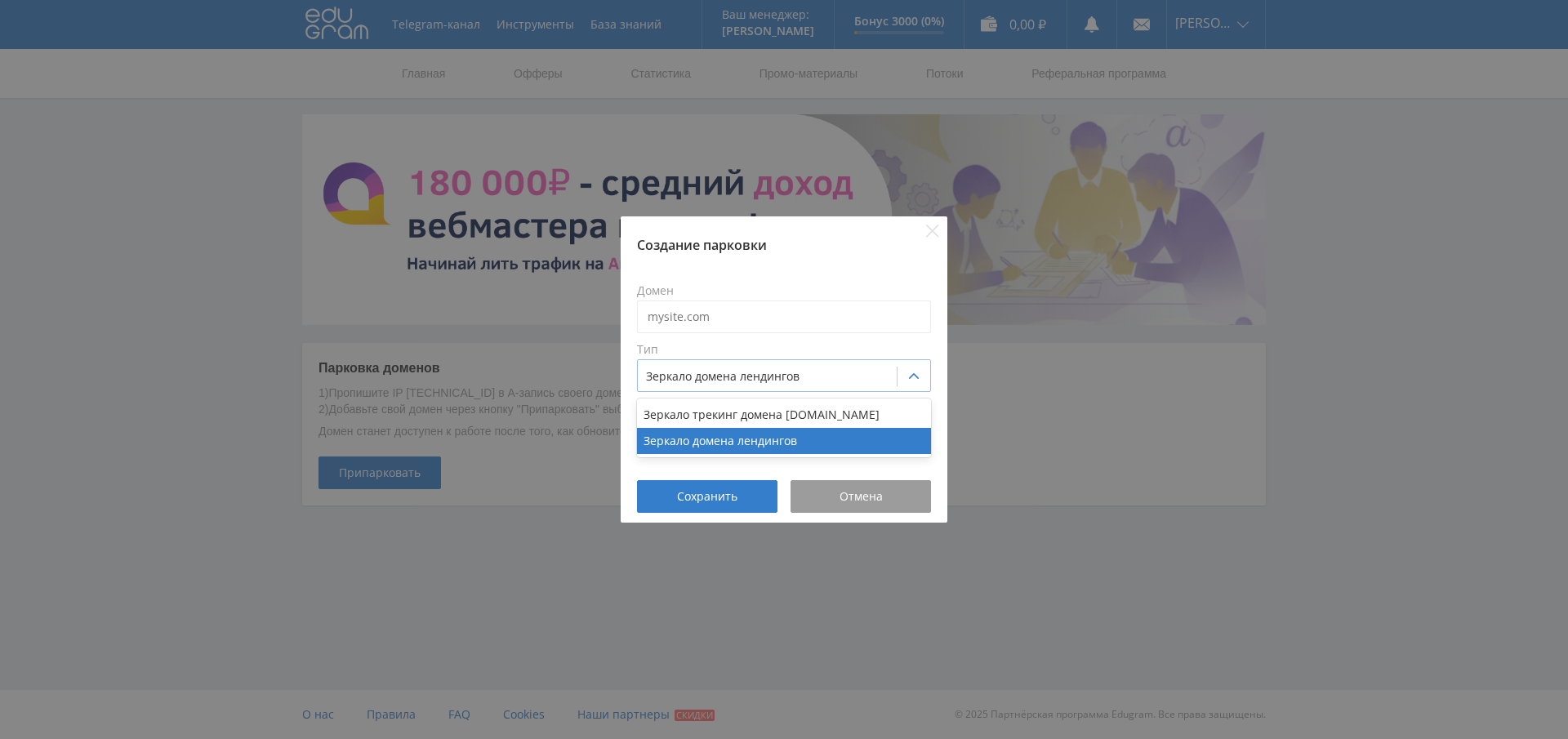
click at [818, 375] on div at bounding box center [767, 377] width 242 height 16
click at [776, 432] on div "Зеркало домена лендингов" at bounding box center [784, 441] width 294 height 26
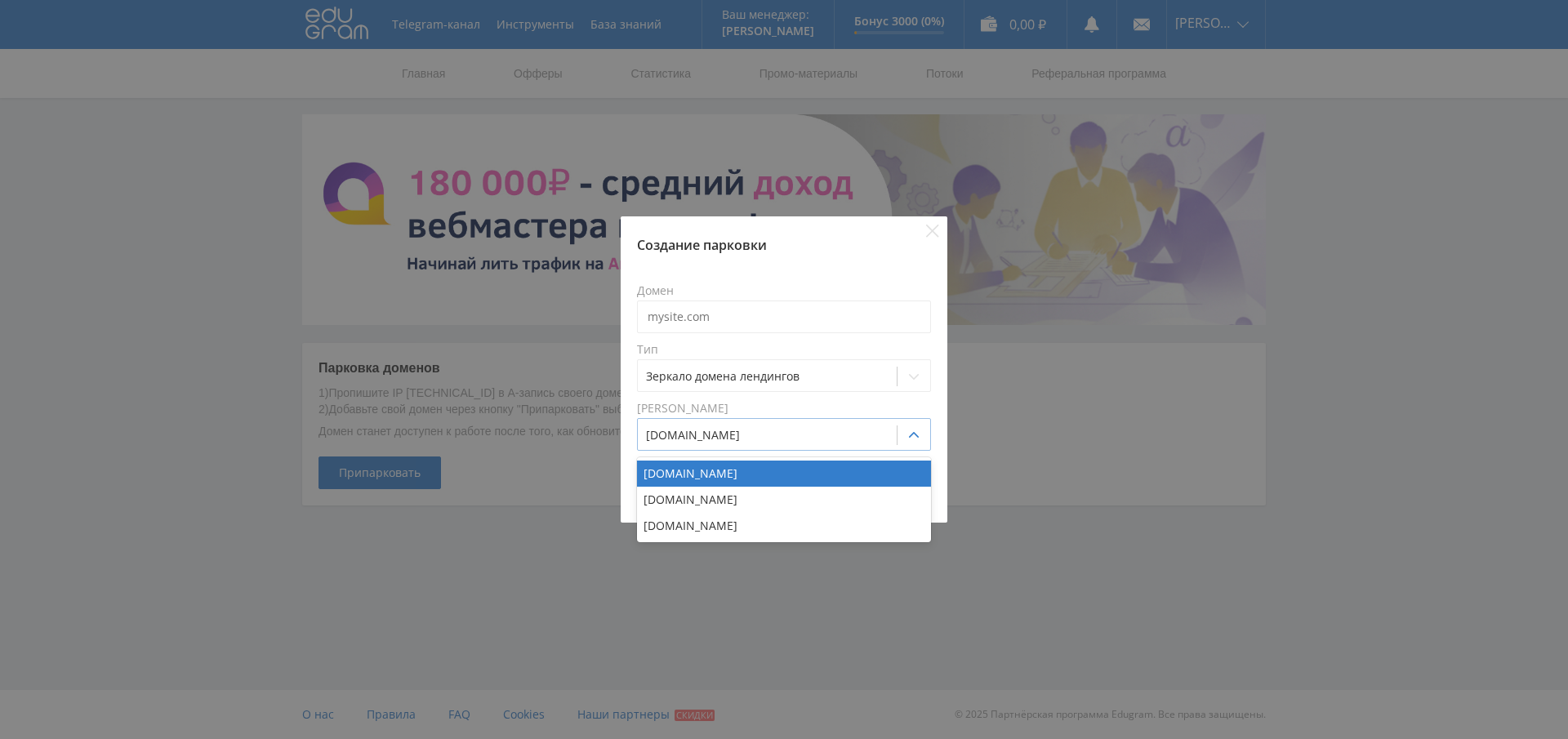
click at [733, 434] on div at bounding box center [767, 436] width 242 height 16
drag, startPoint x: 747, startPoint y: 416, endPoint x: 736, endPoint y: 430, distance: 17.8
click at [747, 416] on div "Домен зеркала 3 results available. Use Up and Down to choose options, press Ent…" at bounding box center [784, 426] width 294 height 49
click at [711, 436] on div at bounding box center [767, 436] width 242 height 16
click at [747, 442] on div at bounding box center [767, 436] width 242 height 16
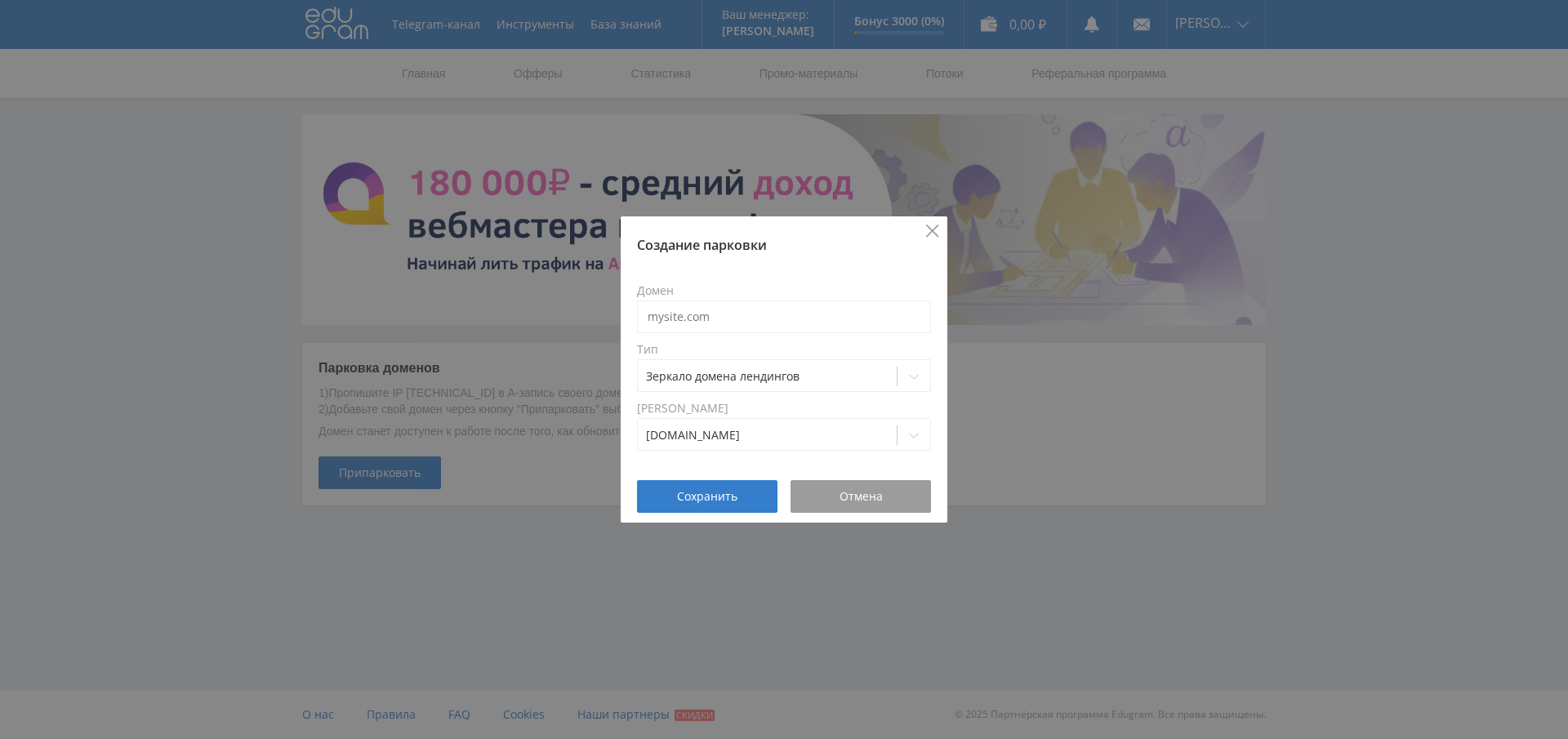
click at [928, 232] on icon "Close" at bounding box center [933, 231] width 13 height 13
